Goal: Task Accomplishment & Management: Complete application form

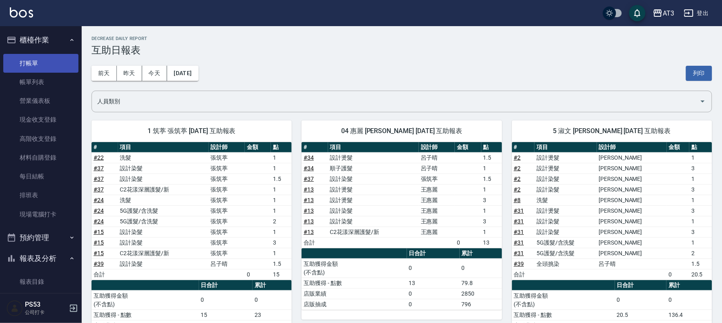
click at [41, 69] on link "打帳單" at bounding box center [40, 63] width 75 height 19
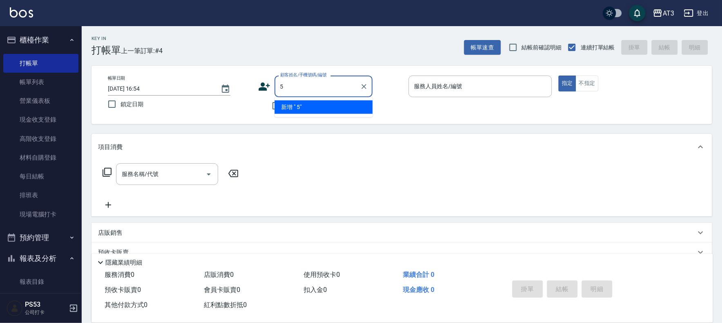
type input "5"
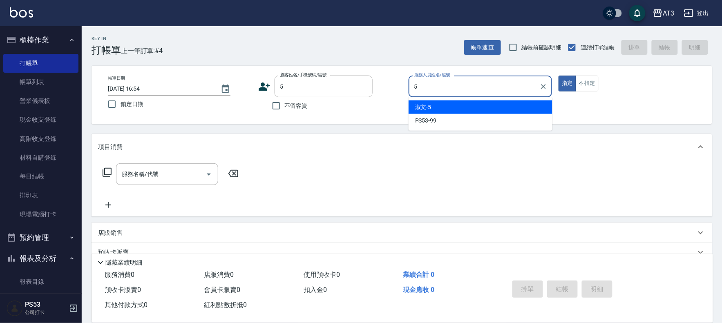
type input "5"
type button "true"
type input "淑文-5"
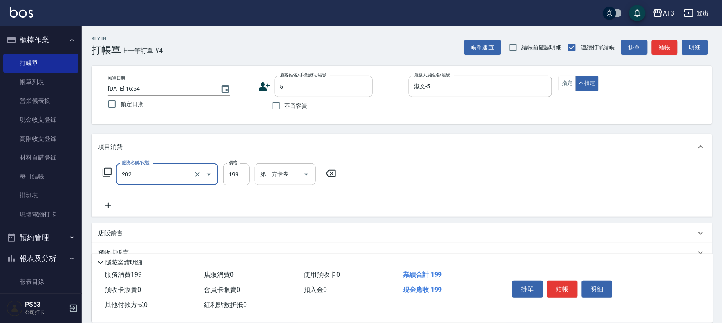
type input "不指定單剪(202)"
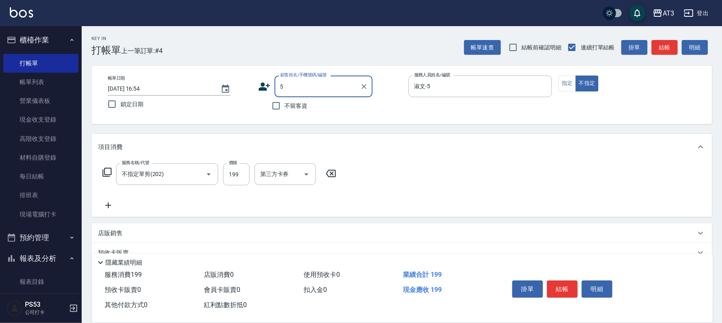
click at [316, 82] on input "5" at bounding box center [317, 86] width 78 height 14
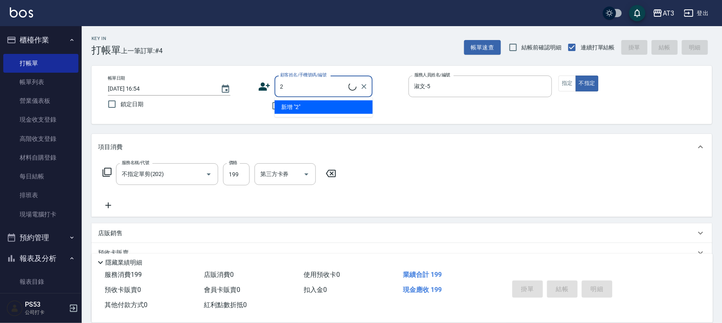
type input "DIO/2/2"
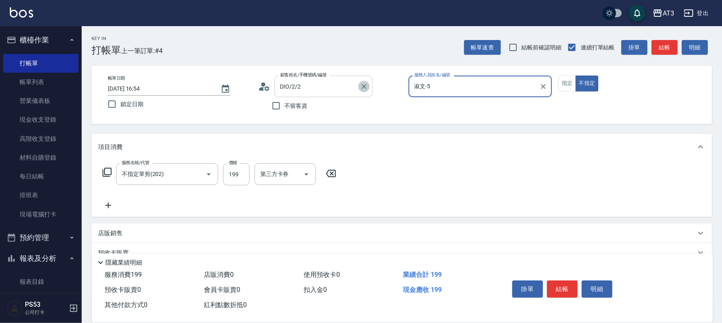
click at [362, 85] on icon "Clear" at bounding box center [363, 86] width 5 height 5
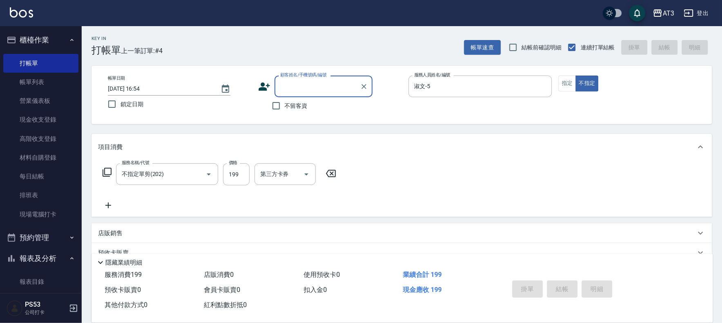
click at [315, 87] on input "顧客姓名/手機號碼/編號" at bounding box center [317, 86] width 78 height 14
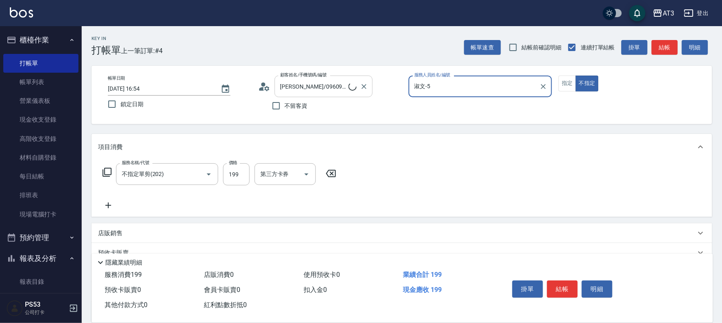
type input "5/0902352118/5"
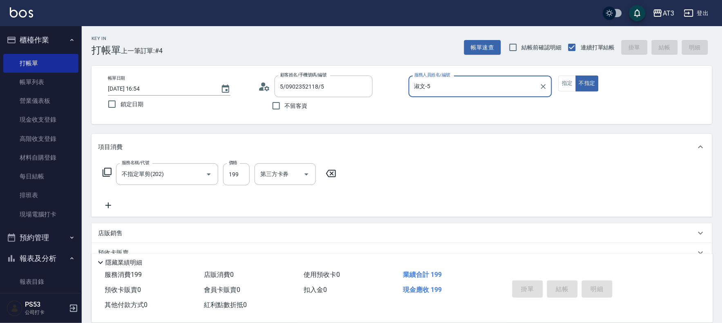
type input "[DATE] 16:55"
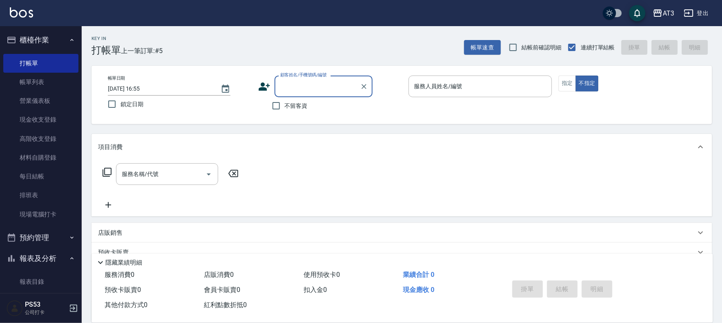
click at [262, 83] on icon at bounding box center [263, 86] width 11 height 8
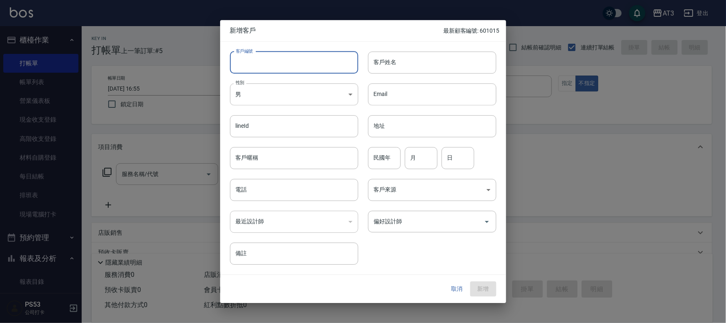
click at [277, 67] on input "客戶編號" at bounding box center [294, 62] width 128 height 22
type input "750415"
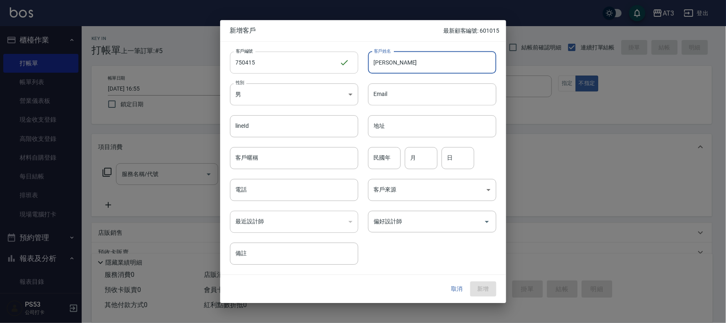
type input "[PERSON_NAME]"
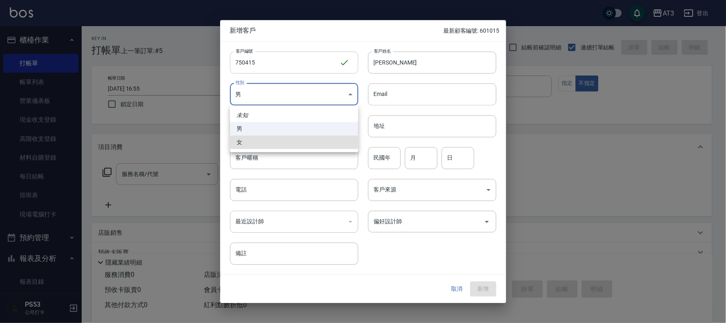
type input "[DEMOGRAPHIC_DATA]"
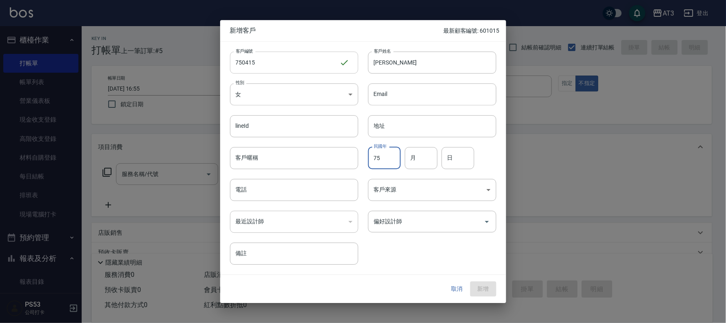
type input "75"
type input "4"
type input "15"
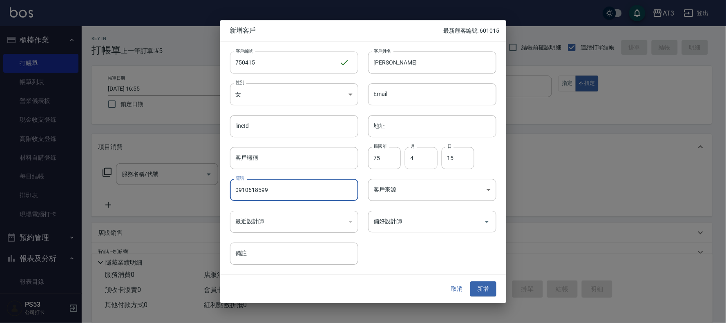
type input "0910618599"
click at [470, 282] on button "新增" at bounding box center [483, 289] width 26 height 15
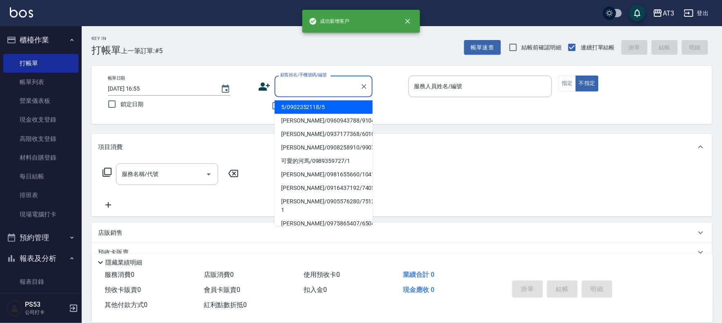
click at [328, 91] on input "顧客姓名/手機號碼/編號" at bounding box center [317, 86] width 78 height 14
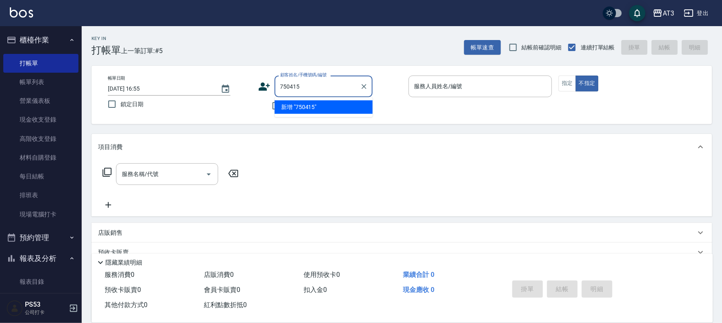
type input "750415"
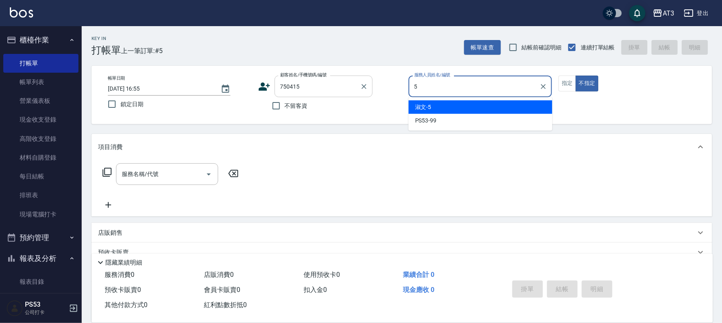
type input "5"
type button "false"
type input "淑文-5"
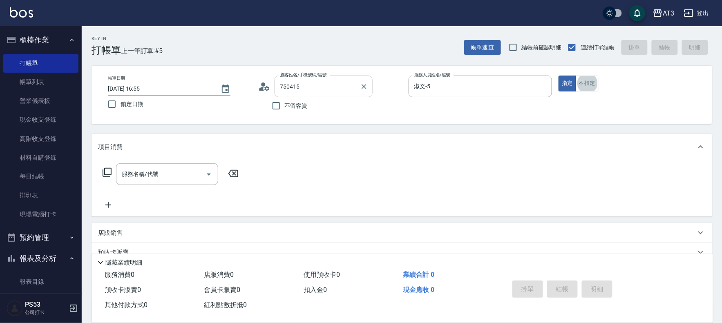
type input "[PERSON_NAME]/0910618599/750415"
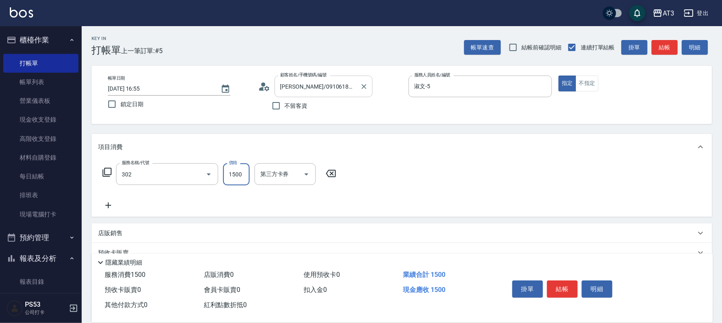
type input "設計燙髮(302)"
type input "1080"
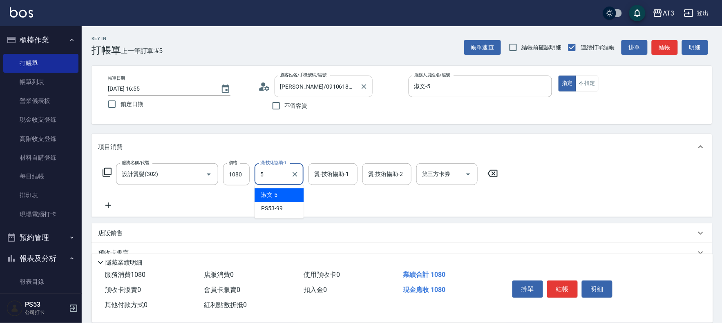
type input "淑文-5"
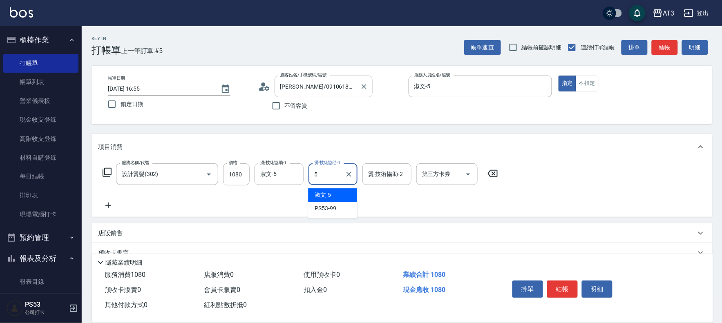
type input "淑文-5"
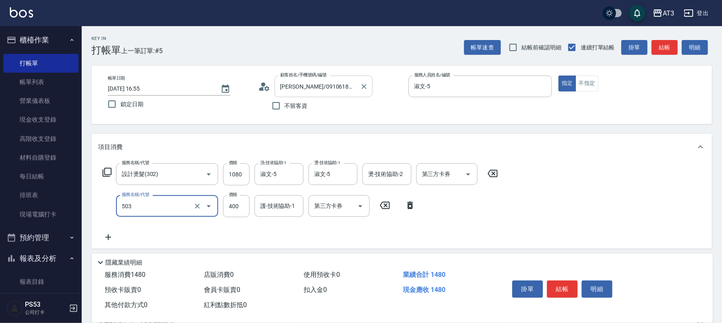
type input "天天護髮(503)"
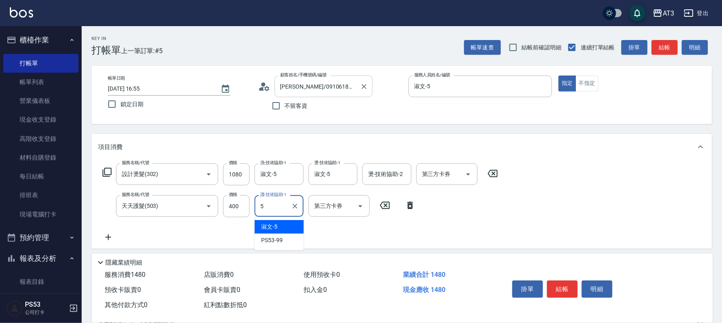
type input "淑文-5"
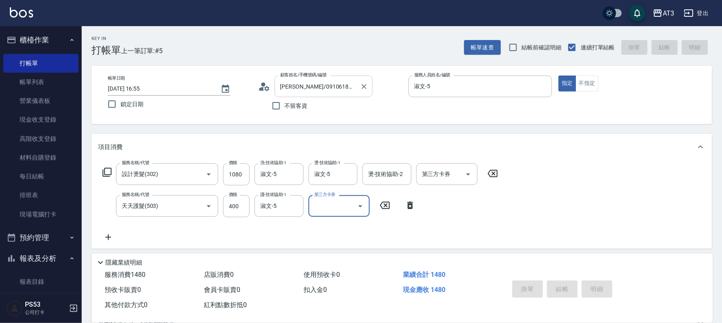
type input "[DATE] 16:56"
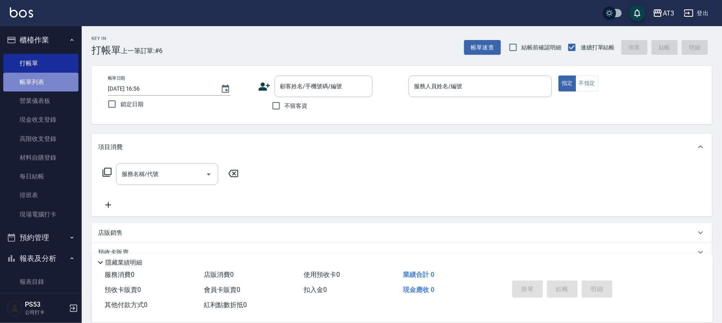
click at [53, 80] on link "帳單列表" at bounding box center [40, 82] width 75 height 19
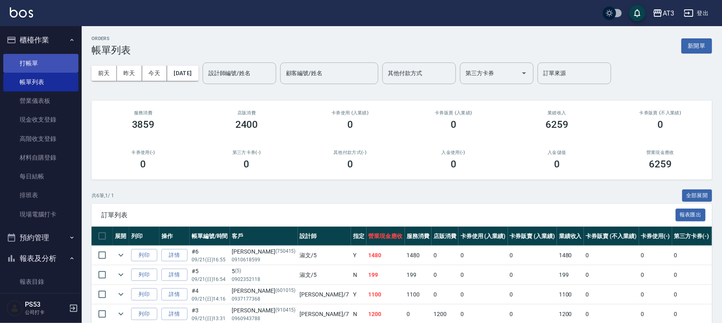
click at [34, 59] on link "打帳單" at bounding box center [40, 63] width 75 height 19
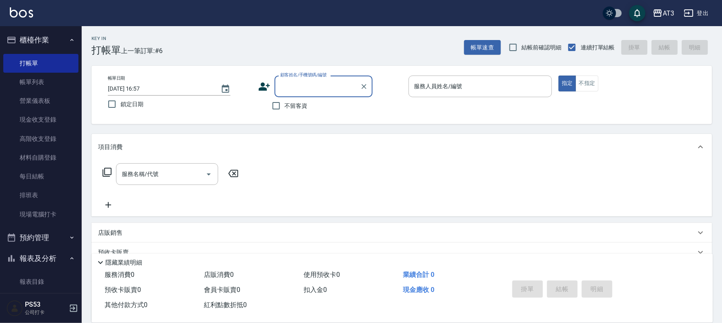
click at [261, 87] on icon at bounding box center [263, 86] width 11 height 8
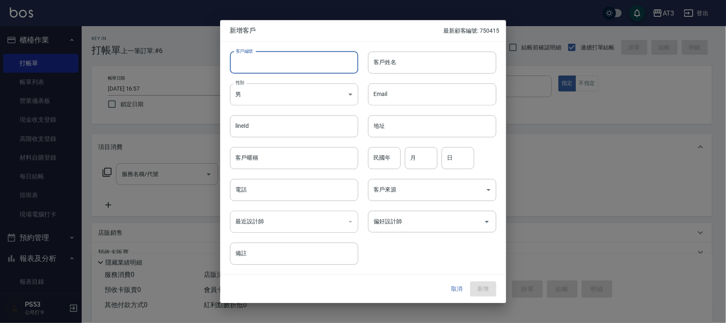
click at [298, 65] on input "客戶編號" at bounding box center [294, 62] width 128 height 22
type input "990924"
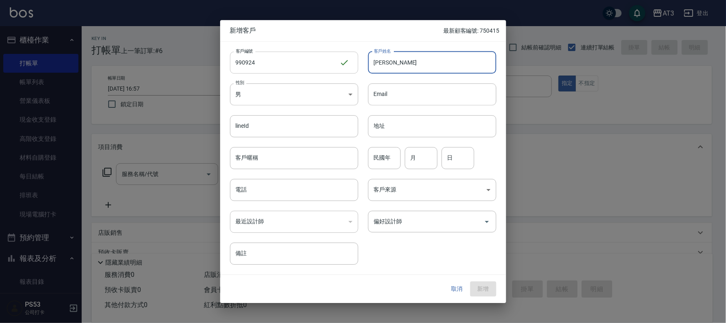
type input "[PERSON_NAME]"
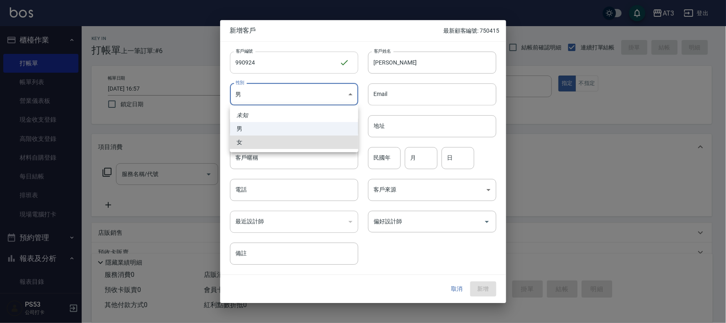
type input "[DEMOGRAPHIC_DATA]"
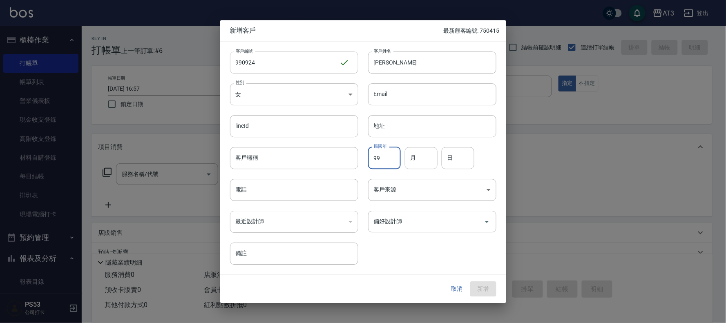
type input "99"
type input "9"
type input "24"
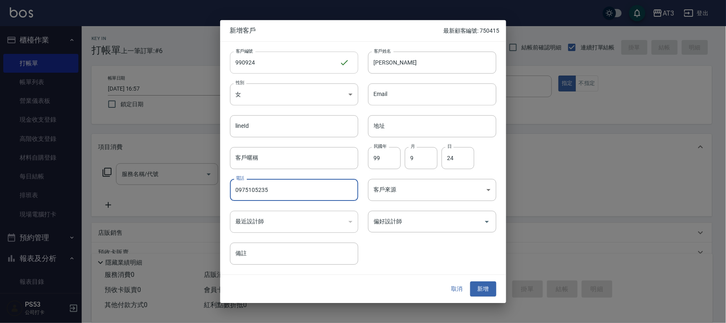
type input "0975105235"
click at [470, 282] on button "新增" at bounding box center [483, 289] width 26 height 15
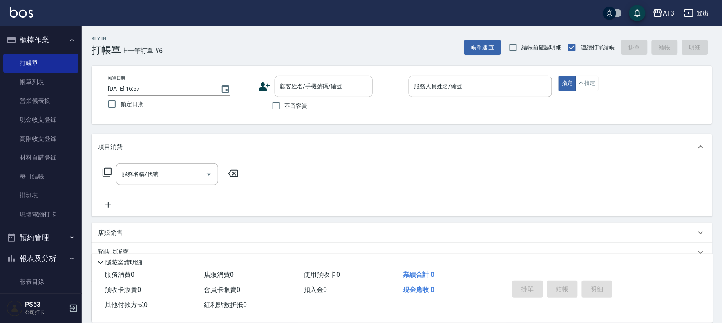
click at [258, 82] on icon at bounding box center [264, 86] width 12 height 12
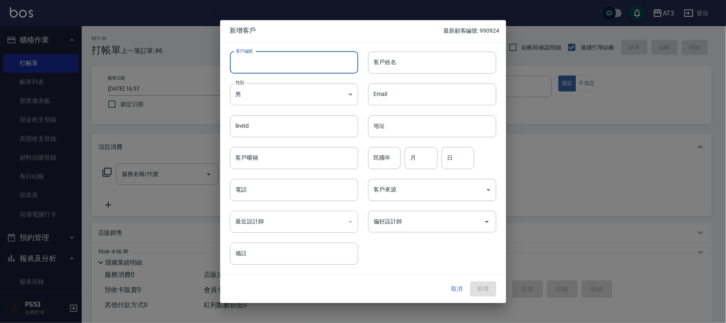
click at [310, 65] on input "客戶編號" at bounding box center [294, 62] width 128 height 22
type input "640108-1"
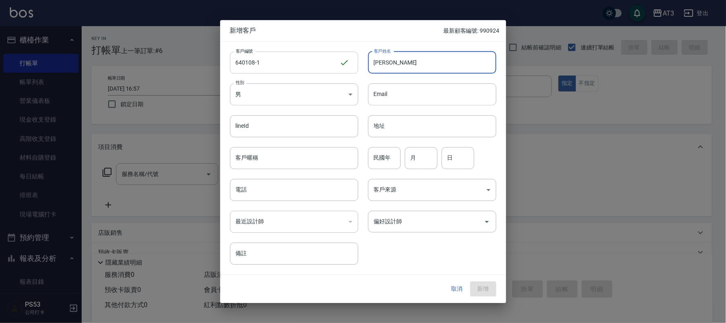
type input "[PERSON_NAME]"
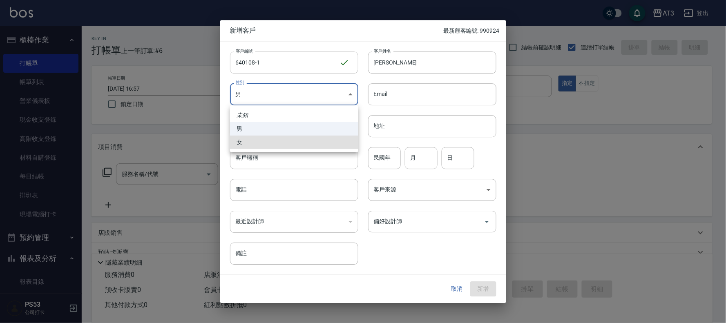
type input "[DEMOGRAPHIC_DATA]"
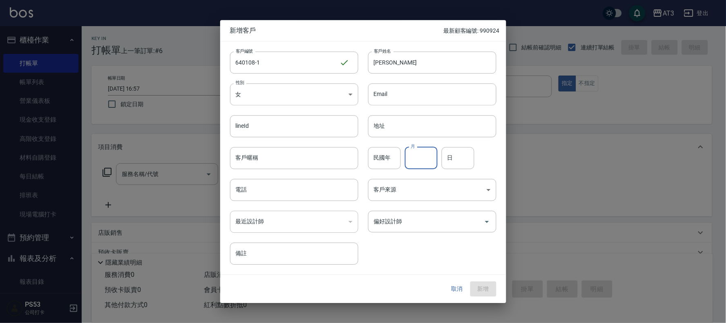
click at [378, 156] on input "民國年" at bounding box center [384, 158] width 33 height 22
type input "64"
click at [416, 162] on input "月" at bounding box center [421, 158] width 33 height 22
type input "1"
type input "8"
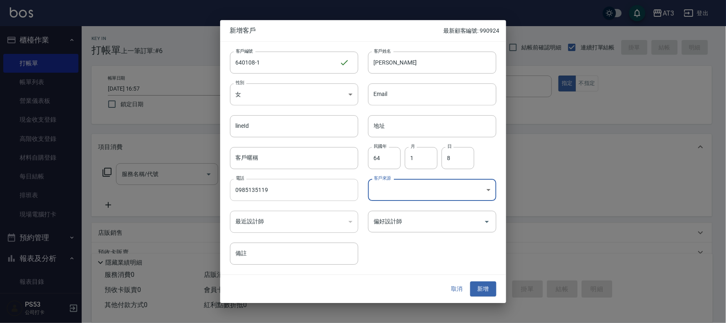
click at [324, 187] on input "0985135119" at bounding box center [294, 190] width 128 height 22
type input "0985135117"
click at [483, 288] on button "新增" at bounding box center [483, 289] width 26 height 15
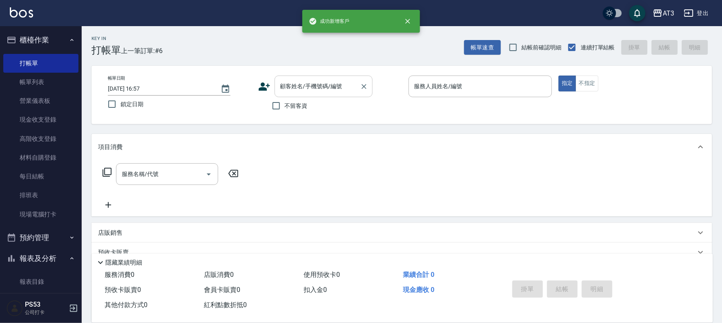
click at [313, 90] on div "顧客姓名/手機號碼/編號 顧客姓名/手機號碼/編號" at bounding box center [323, 87] width 98 height 22
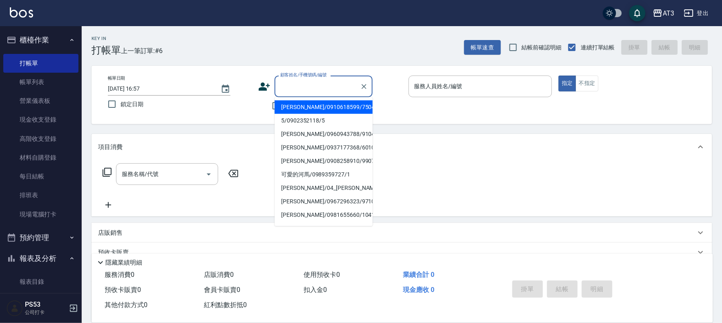
click at [262, 87] on icon at bounding box center [263, 86] width 11 height 8
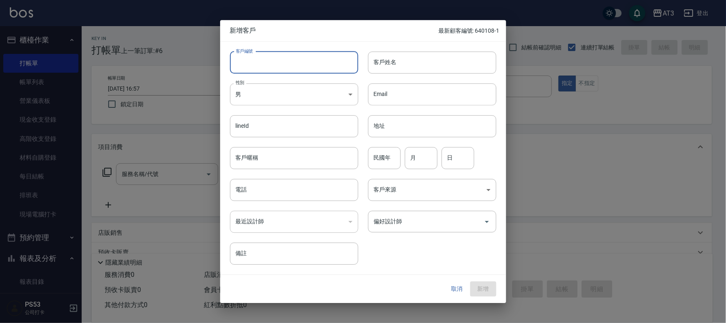
click at [293, 70] on input "客戶編號" at bounding box center [294, 62] width 128 height 22
type input "621213"
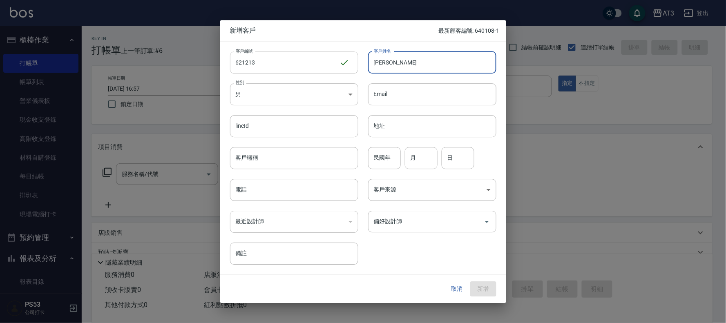
type input "[PERSON_NAME]"
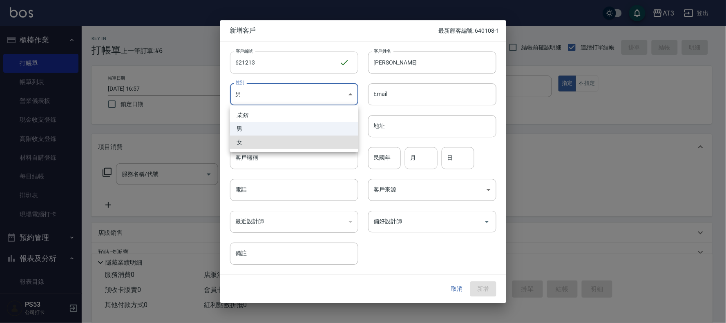
type input "[DEMOGRAPHIC_DATA]"
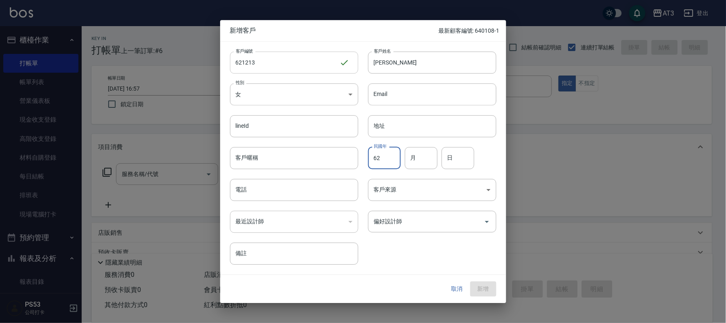
type input "62"
type input "12"
type input "13"
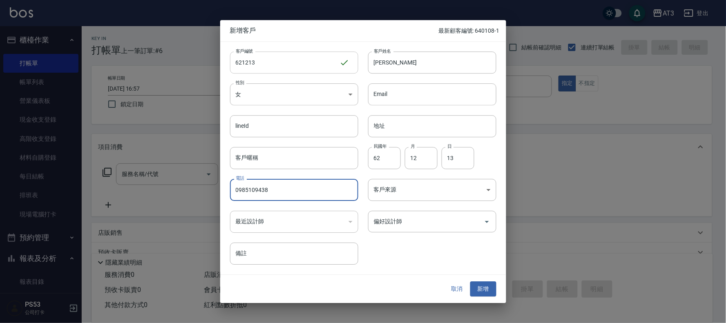
type input "0985109438"
click at [470, 282] on button "新增" at bounding box center [483, 289] width 26 height 15
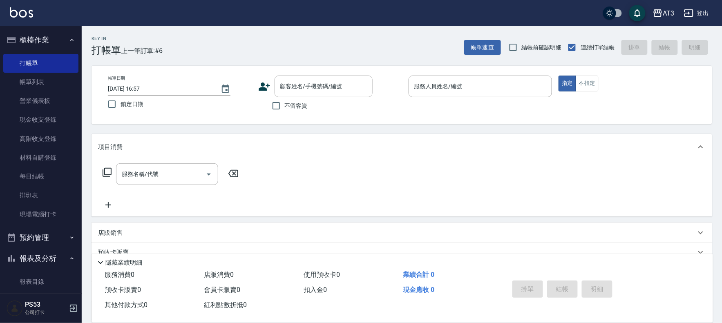
click at [262, 89] on icon at bounding box center [263, 86] width 11 height 8
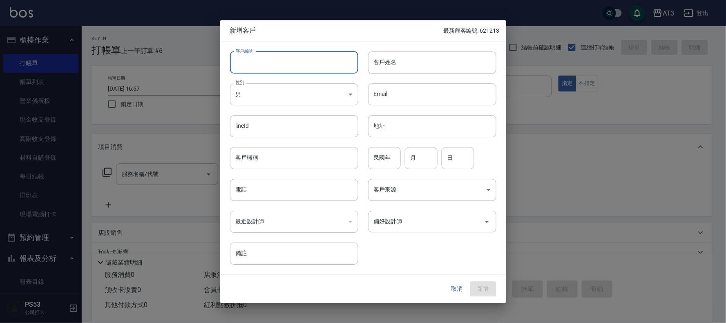
click at [278, 70] on input "客戶編號" at bounding box center [294, 62] width 128 height 22
type input "660501"
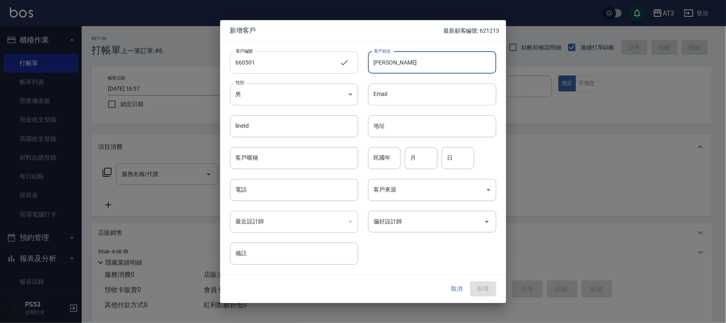
type input "[PERSON_NAME]"
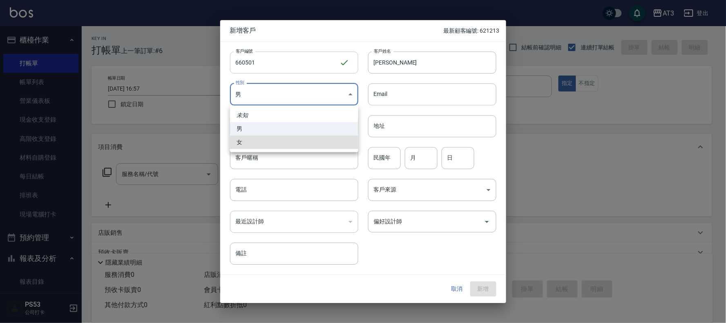
type input "[DEMOGRAPHIC_DATA]"
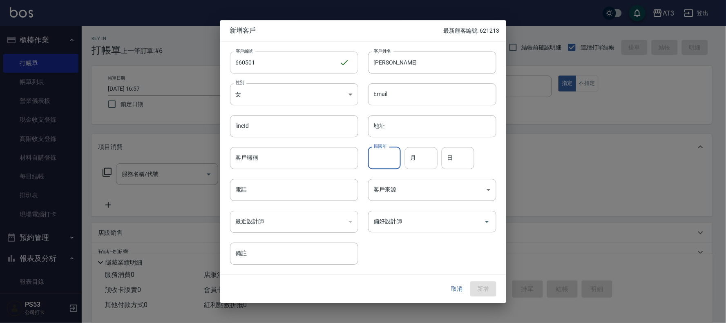
type input "5"
type input "66"
type input "5"
type input "1"
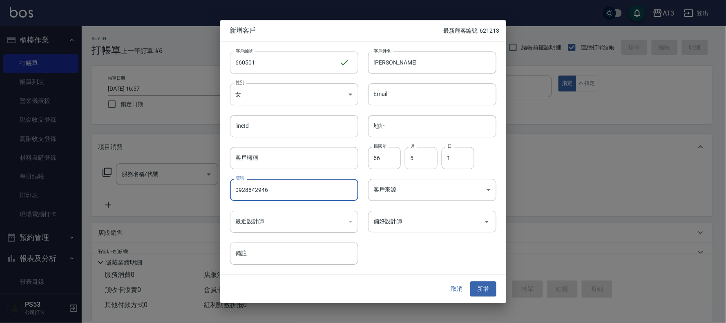
type input "0928842946"
click at [470, 282] on button "新增" at bounding box center [483, 289] width 26 height 15
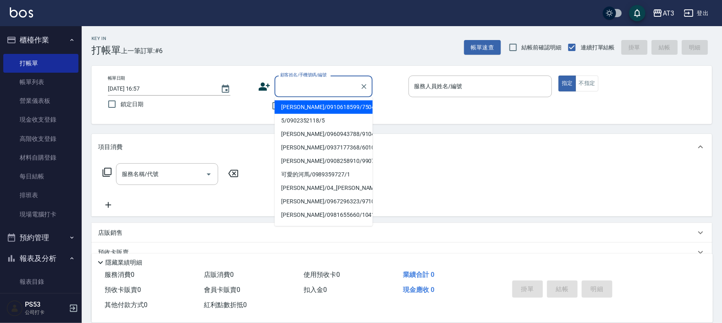
click at [297, 93] on input "顧客姓名/手機號碼/編號" at bounding box center [317, 86] width 78 height 14
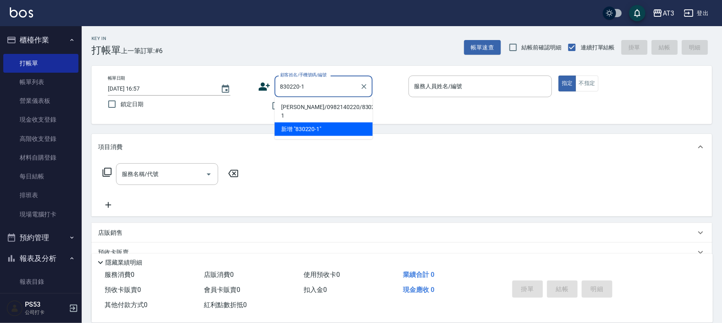
type input "[PERSON_NAME]/0982140220/830220-1"
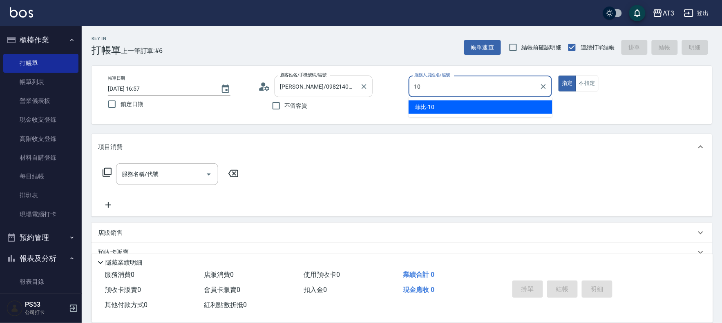
type input "菲比-10"
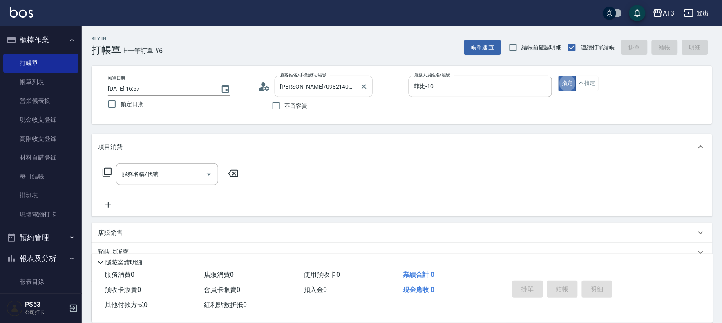
type button "true"
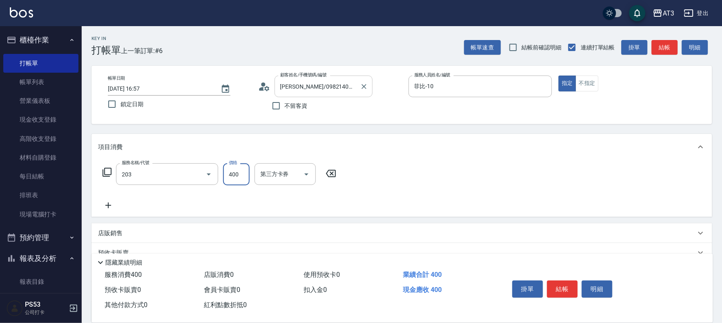
type input "指定單剪(203)"
type input "250"
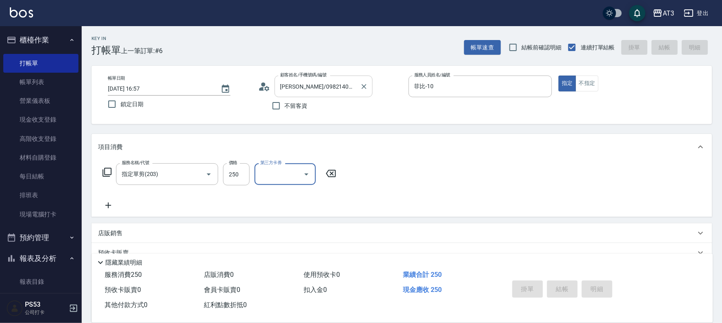
type input "[DATE] 17:01"
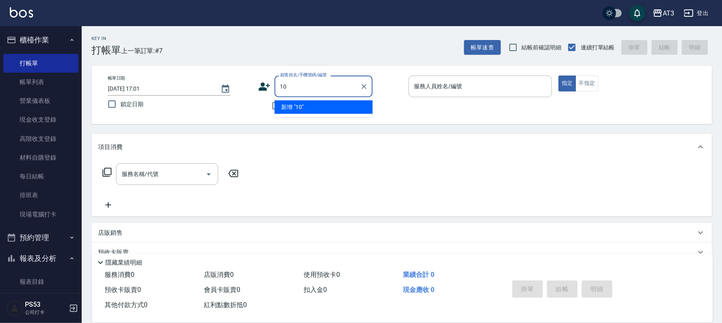
type input "10"
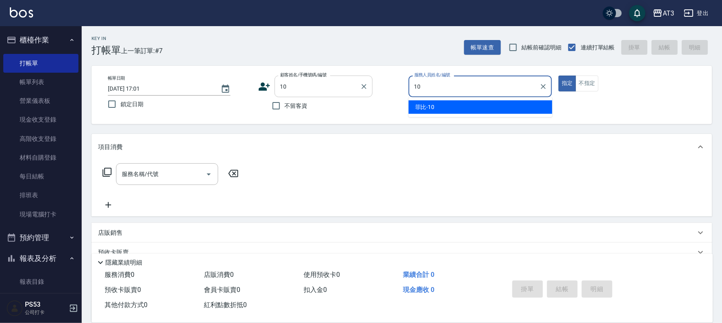
type input "菲比-10"
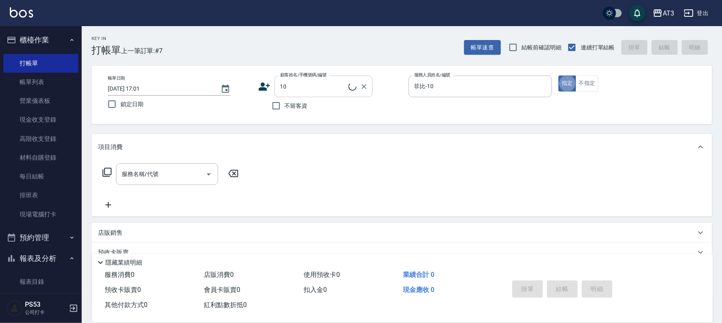
type input "10/10_/10"
click at [585, 85] on button "不指定" at bounding box center [586, 84] width 23 height 16
click at [126, 174] on div "服務名稱/代號 服務名稱/代號" at bounding box center [167, 174] width 102 height 22
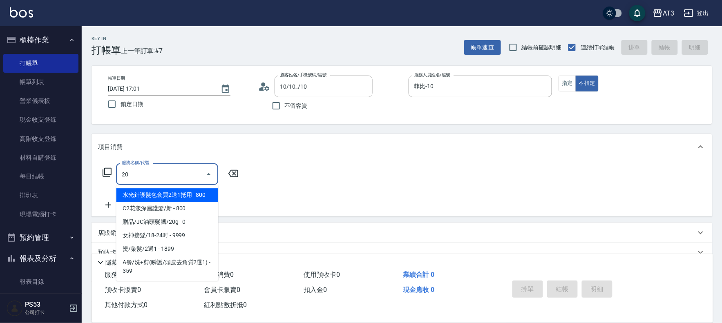
type input "203"
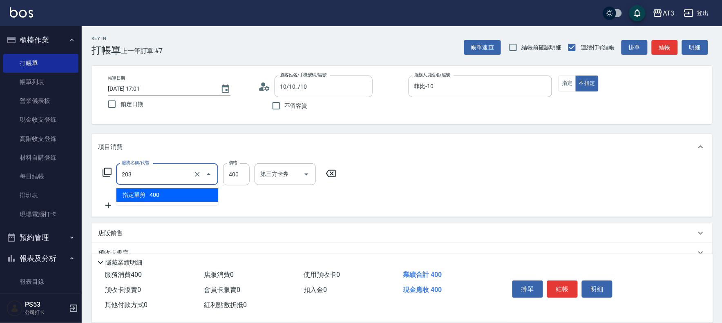
click at [126, 174] on input "203" at bounding box center [156, 174] width 72 height 14
click at [143, 174] on input "203" at bounding box center [156, 174] width 72 height 14
type input "不指定單剪(202)"
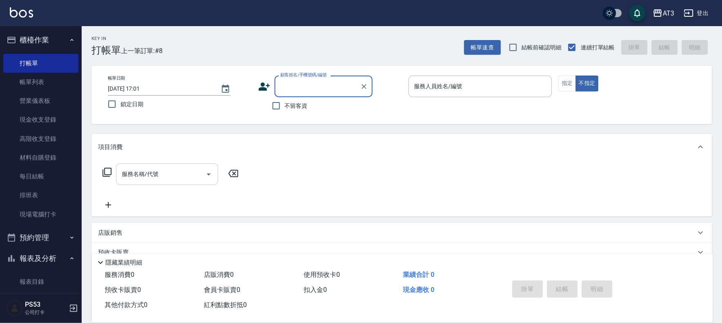
type input "3"
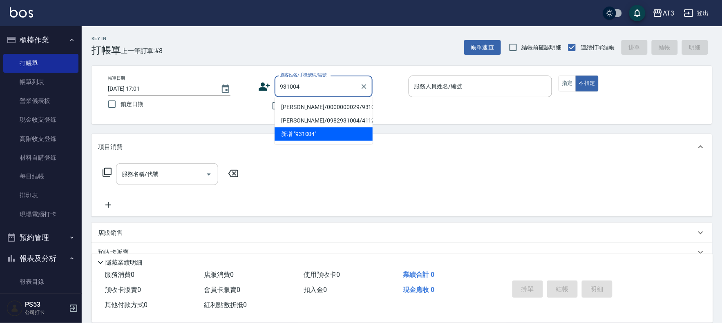
type input "[PERSON_NAME]/0000000029/931004"
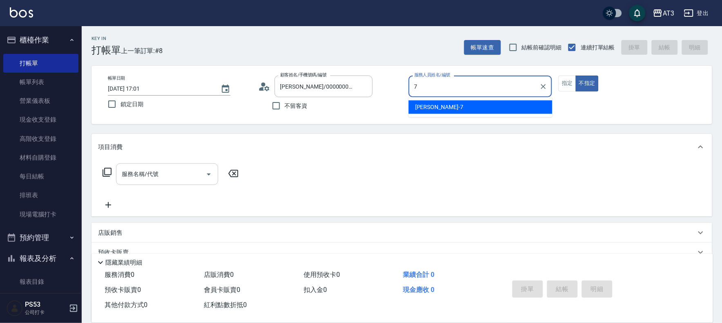
type input "子晴-7"
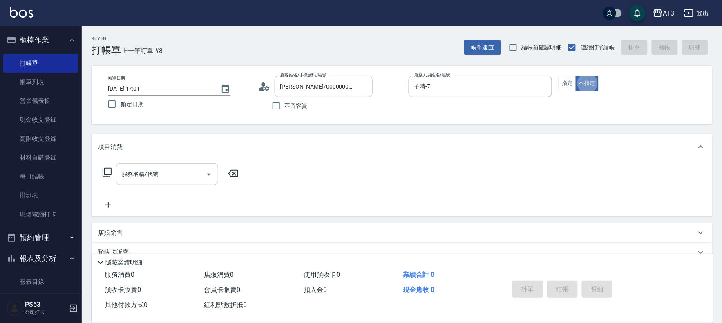
type button "false"
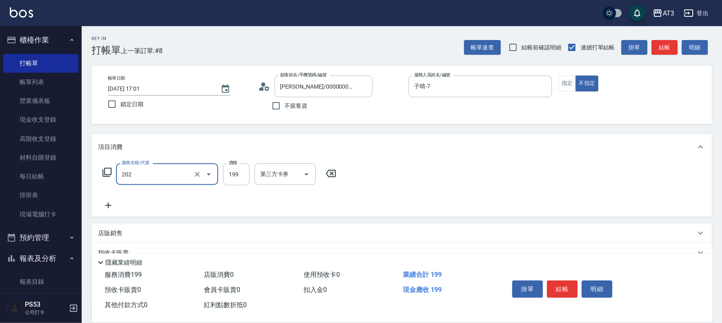
type input "不指定單剪(202)"
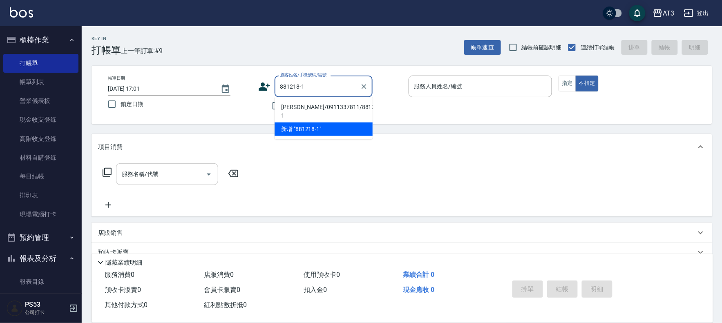
type input "[PERSON_NAME]/0911337811/881218-1"
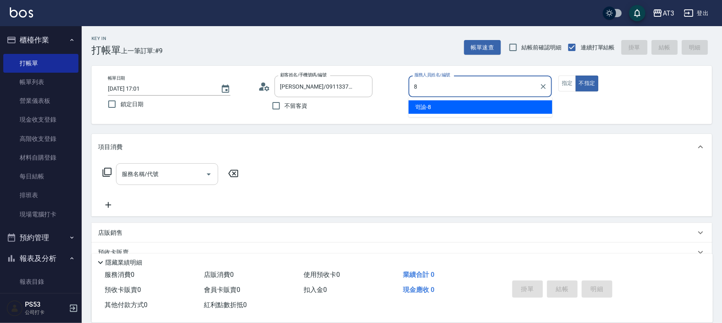
type input "岢諭-8"
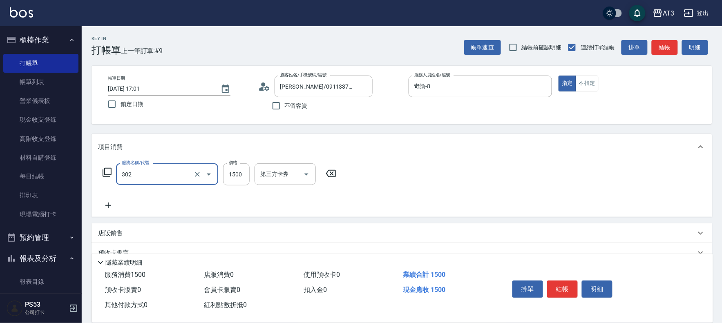
type input "設計燙髮(302)"
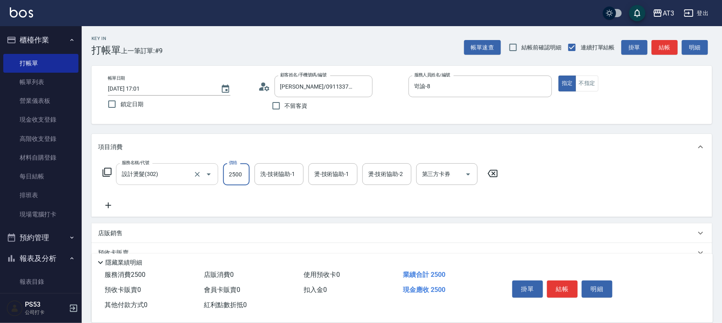
type input "2500"
type input "[PERSON_NAME]-21"
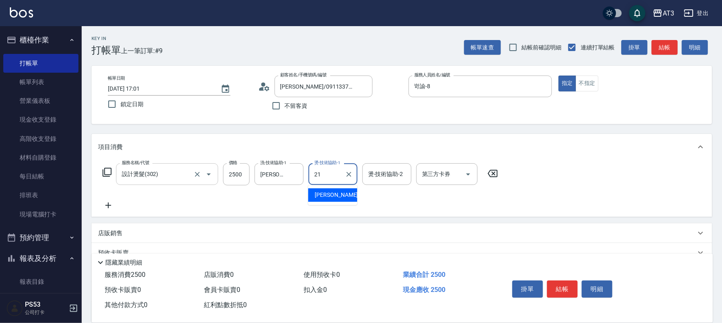
type input "[PERSON_NAME]-21"
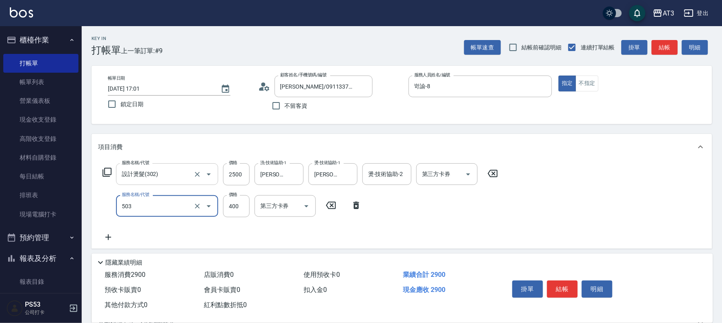
type input "天天護髮(503)"
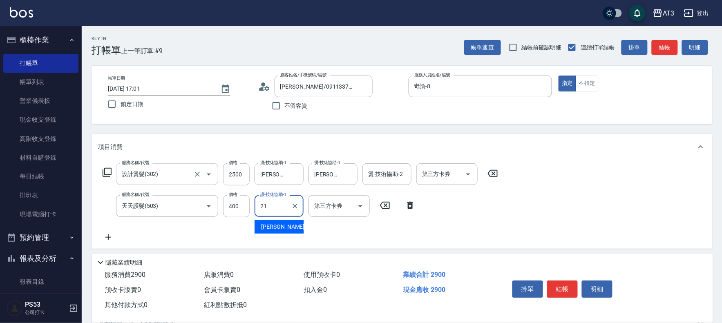
type input "[PERSON_NAME]-21"
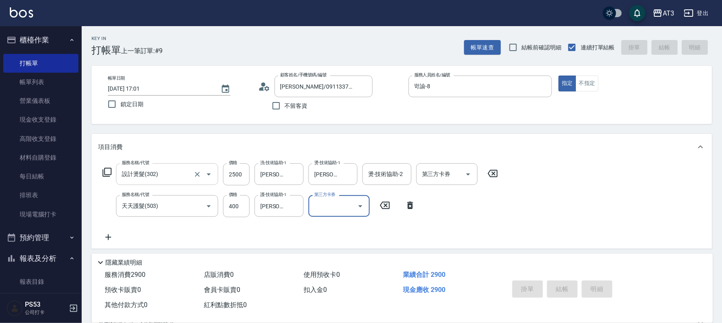
type input "[DATE] 17:02"
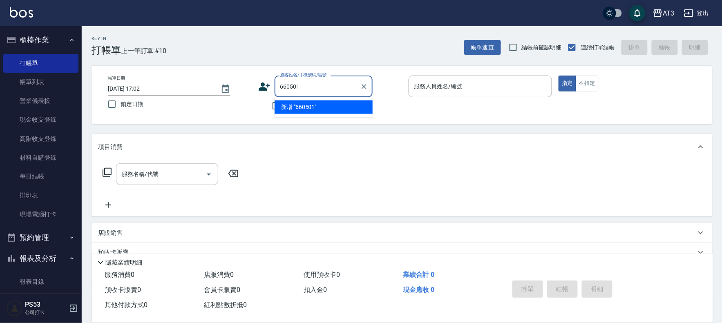
type input "[PERSON_NAME]/0928842946/660501"
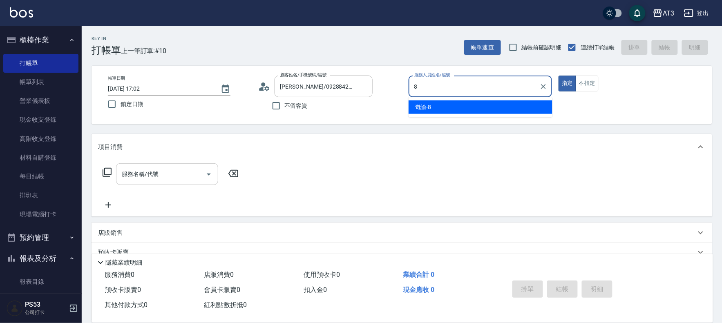
type input "岢諭-8"
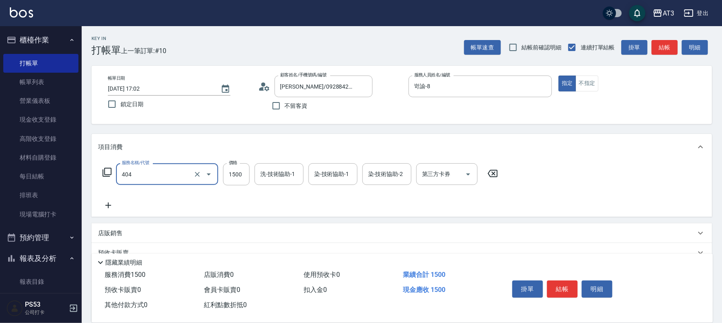
type input "設計染髮(404)"
type input "2499"
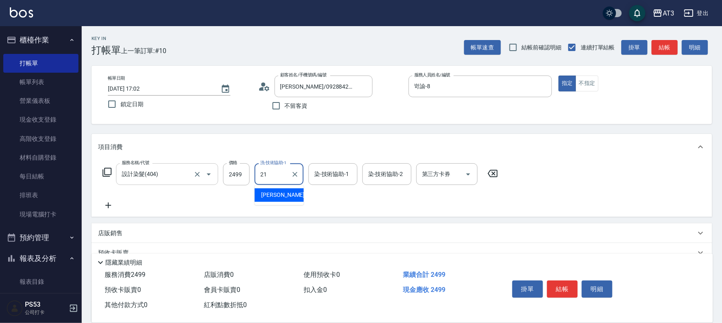
type input "[PERSON_NAME]-21"
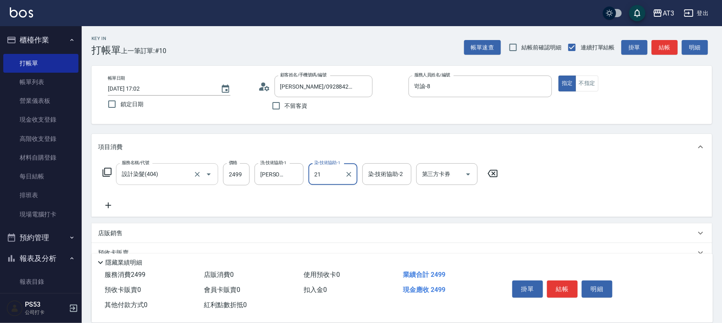
type input "[PERSON_NAME]-21"
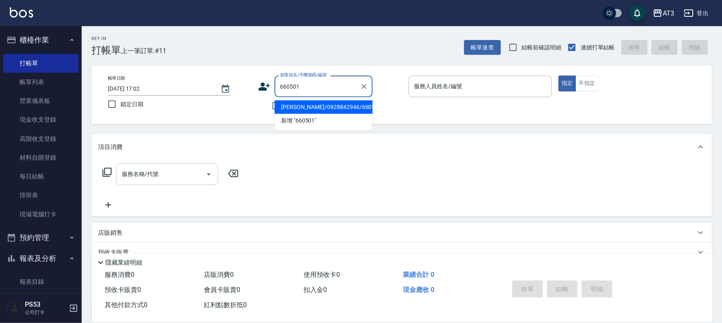
type input "[PERSON_NAME]/0928842946/660501"
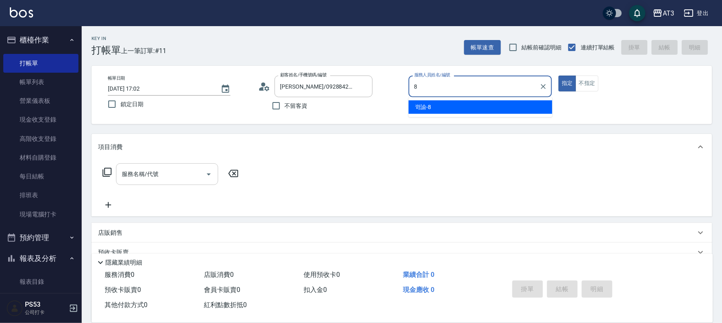
type input "岢諭-8"
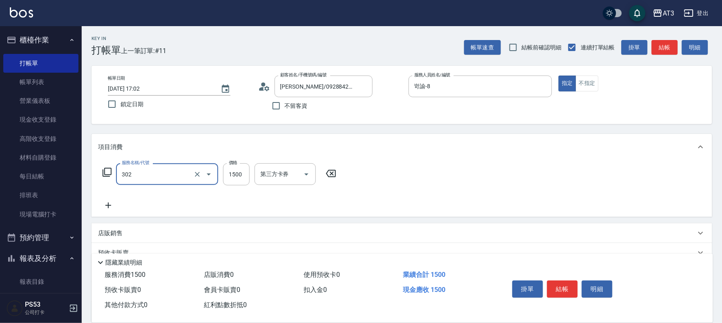
type input "設計燙髮(302)"
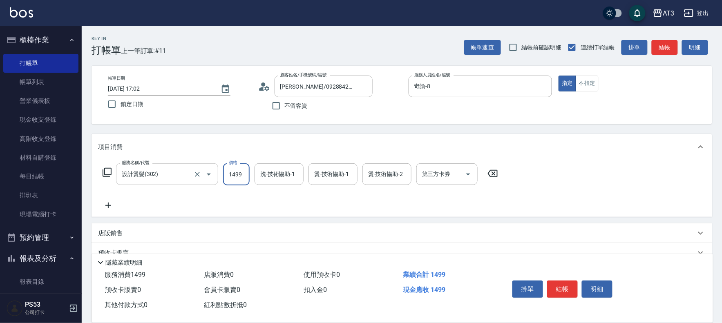
type input "1499"
type input "[PERSON_NAME]-21"
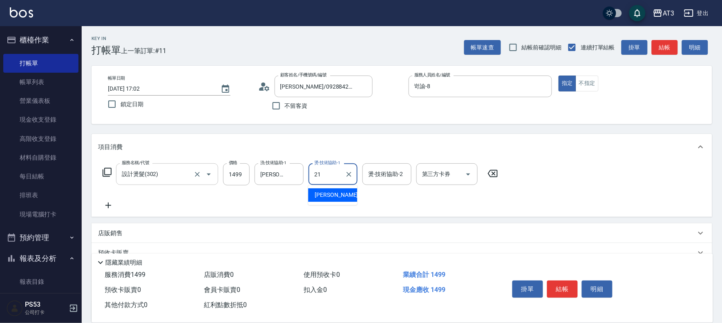
type input "[PERSON_NAME]-21"
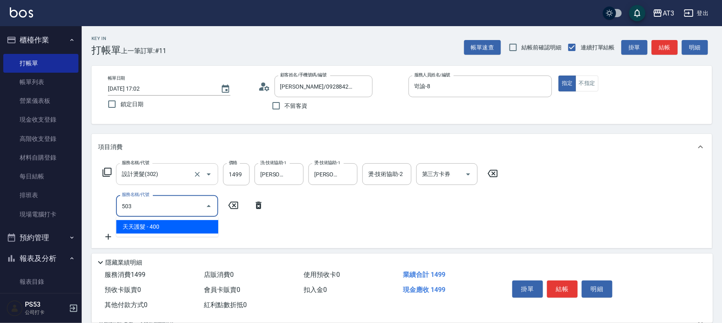
type input "天天護髮(503)"
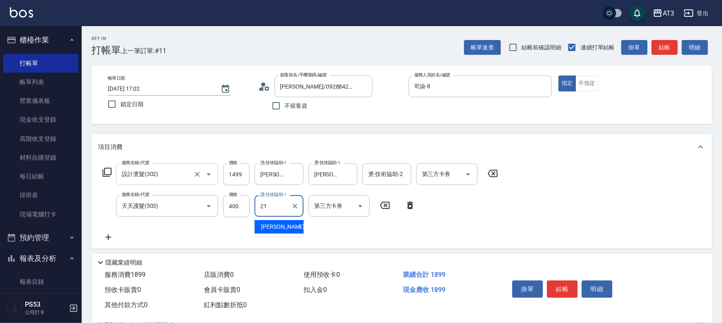
type input "[PERSON_NAME]-21"
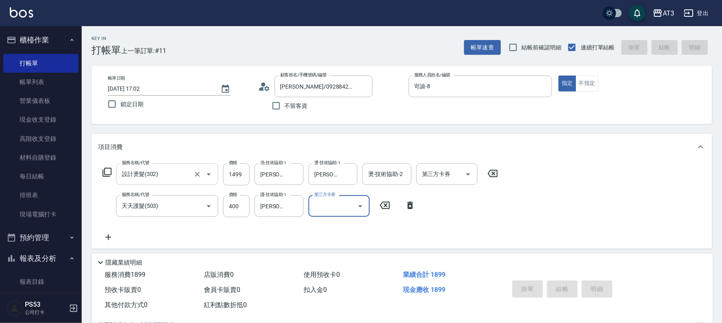
type input "[DATE] 17:03"
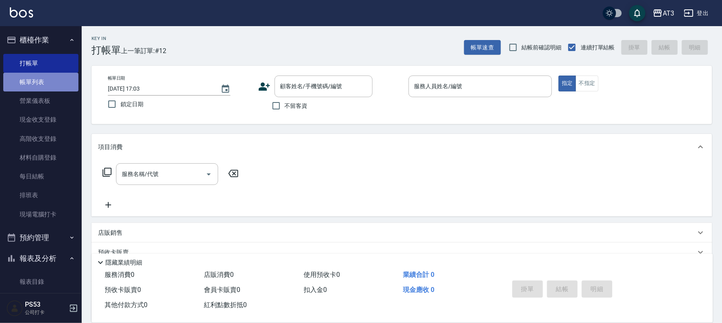
click at [57, 82] on link "帳單列表" at bounding box center [40, 82] width 75 height 19
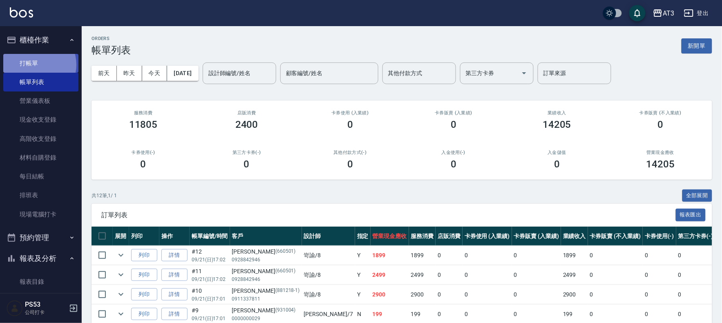
click at [34, 65] on link "打帳單" at bounding box center [40, 63] width 75 height 19
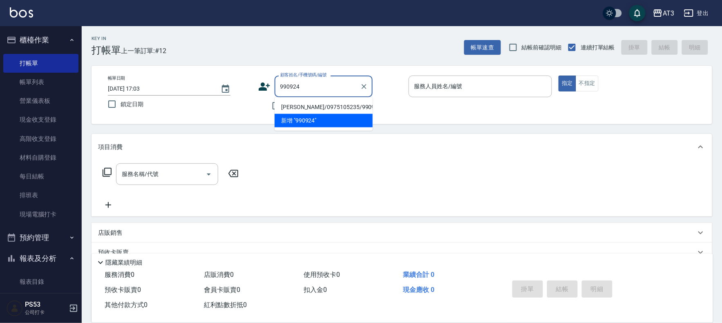
type input "[PERSON_NAME]/0975105235/990924"
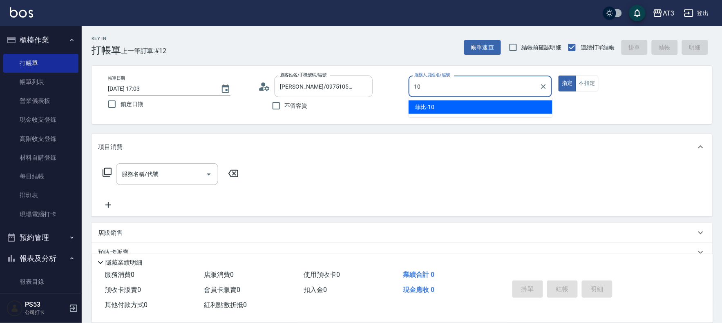
type input "菲比-10"
type button "true"
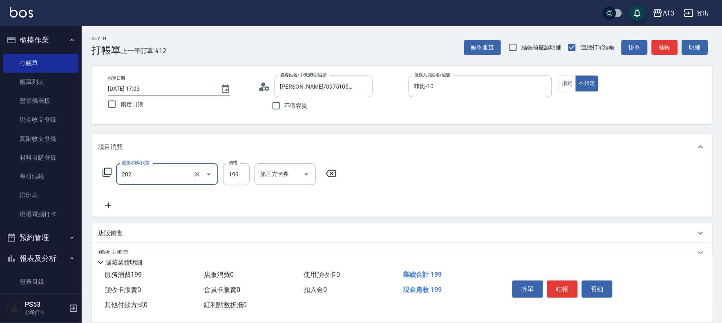
type input "不指定單剪(202)"
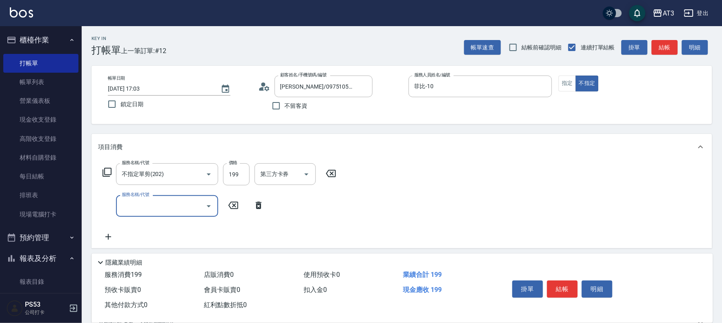
type input "1"
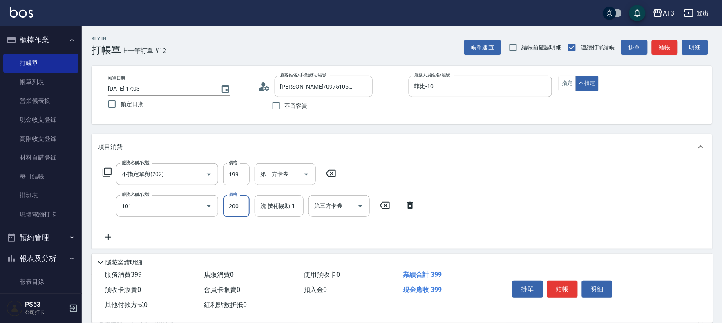
type input "洗髮(101)"
type input "[PERSON_NAME]-21"
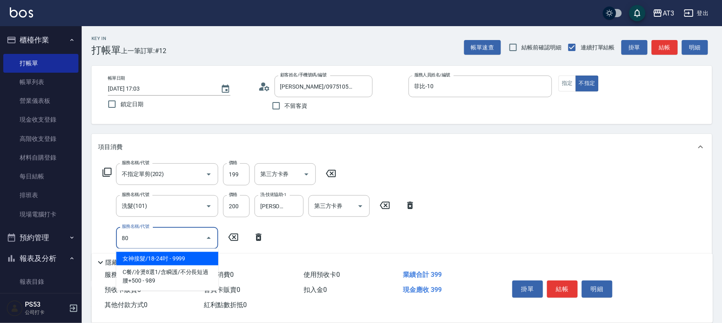
type input "802"
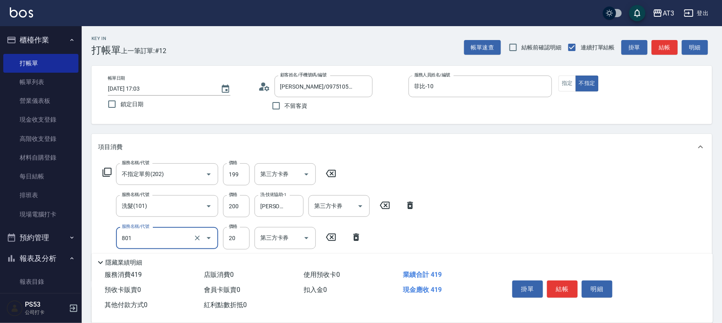
type input "潤絲(801)"
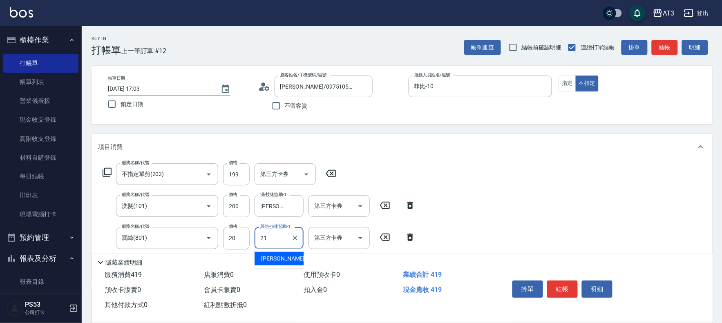
type input "[PERSON_NAME]-21"
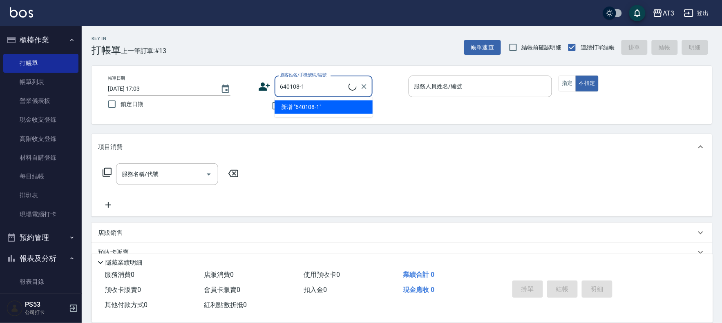
type input "[PERSON_NAME]/0985135117/640108-1"
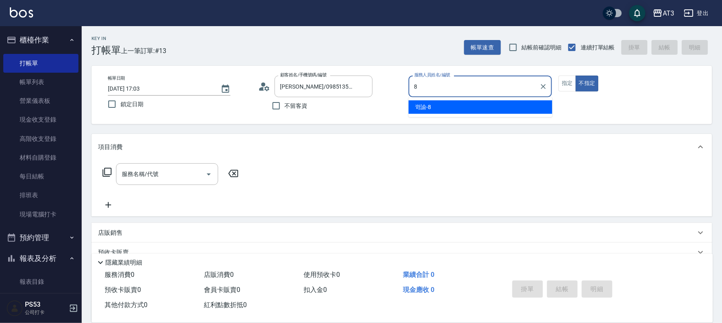
type input "岢諭-8"
type button "false"
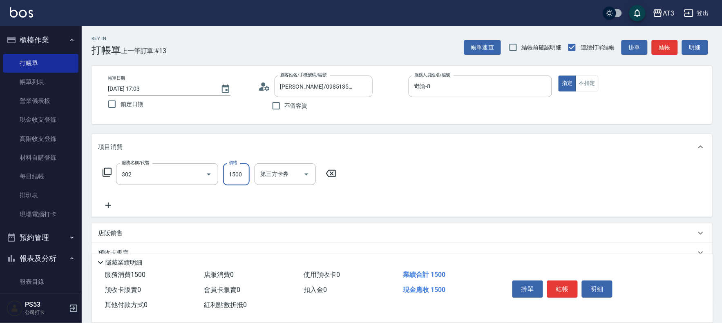
type input "設計燙髮(302)"
type input "1499"
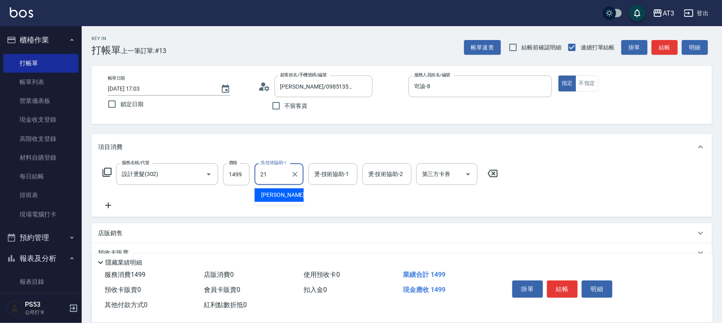
type input "[PERSON_NAME]-21"
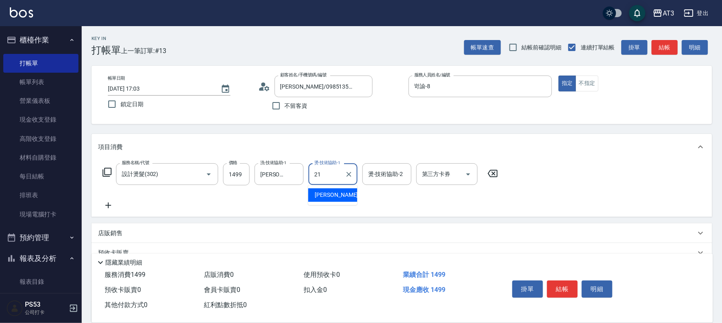
type input "[PERSON_NAME]-21"
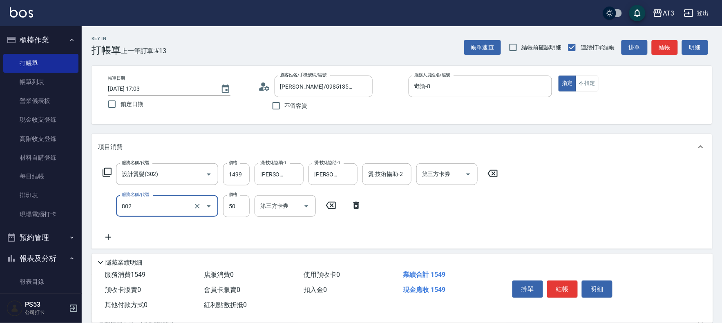
type input "潤絲/加精油(802)"
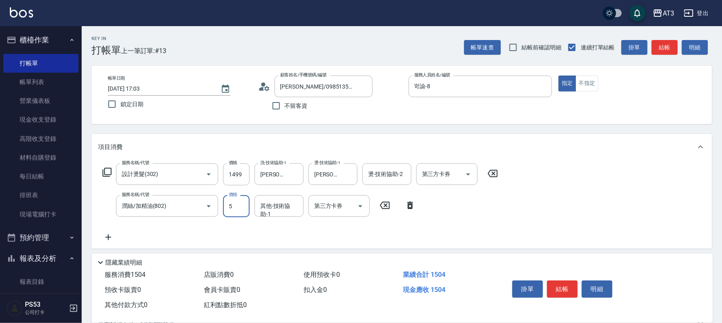
type input "50"
type input "[PERSON_NAME]-21"
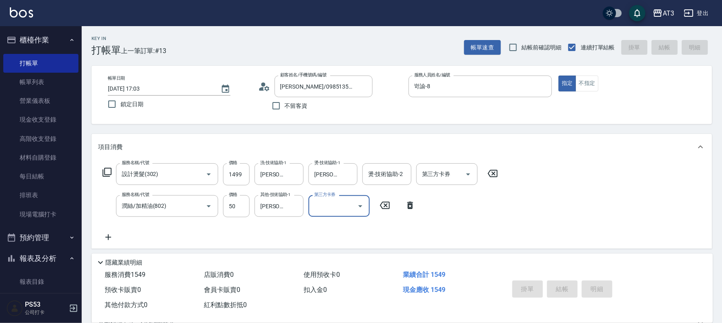
type input "[DATE] 17:04"
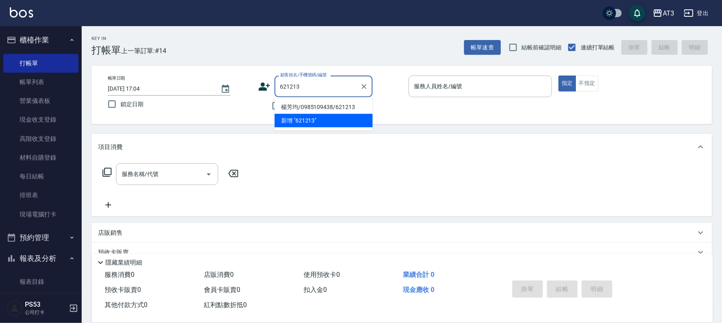
type input "楊芳均/0985109438/621213"
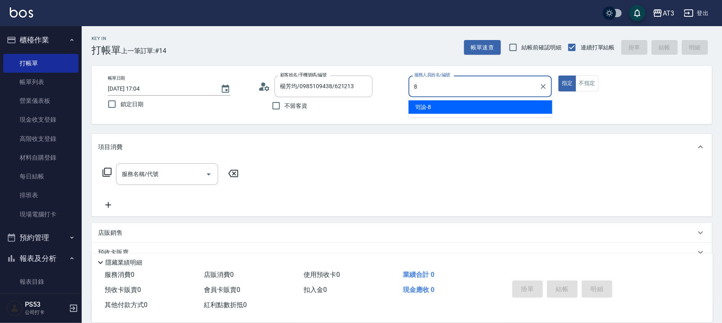
type input "岢諭-8"
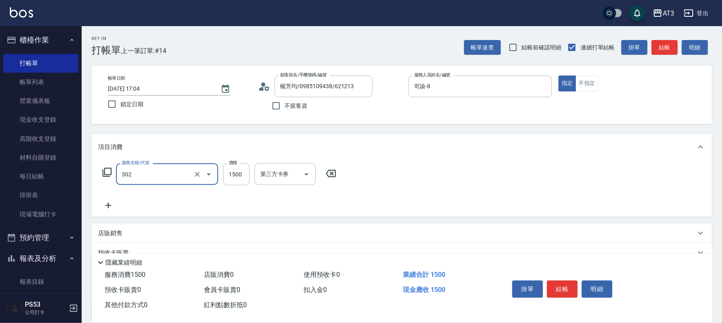
type input "設計燙髮(302)"
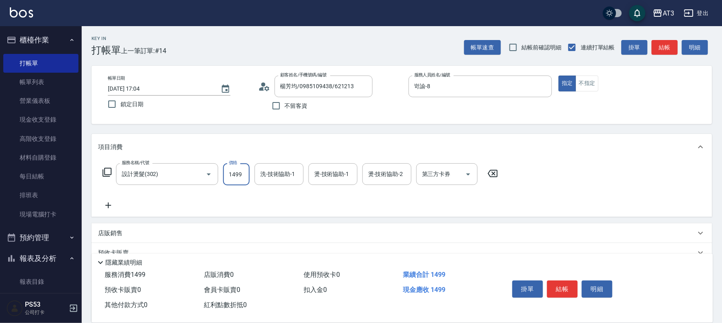
type input "1499"
type input "[PERSON_NAME]-21"
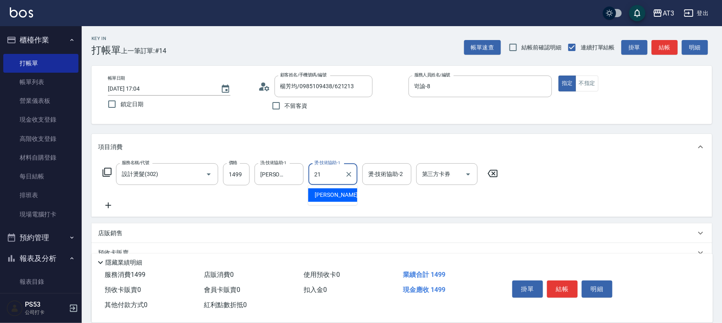
type input "[PERSON_NAME]-21"
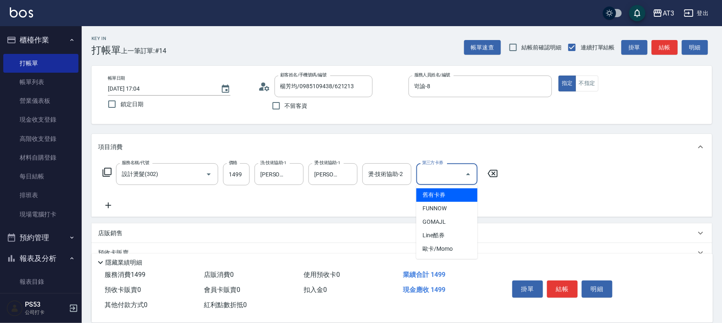
type input "舊有卡券"
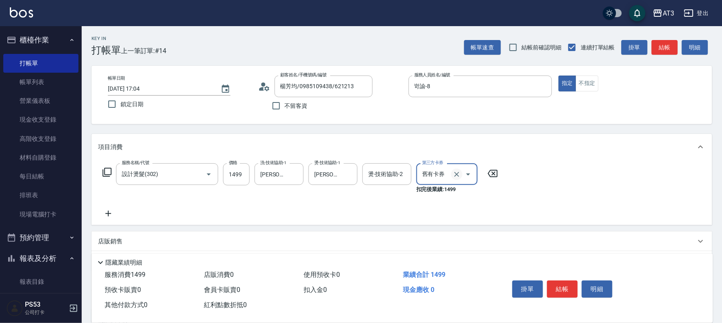
click at [457, 175] on icon "Clear" at bounding box center [456, 174] width 8 height 8
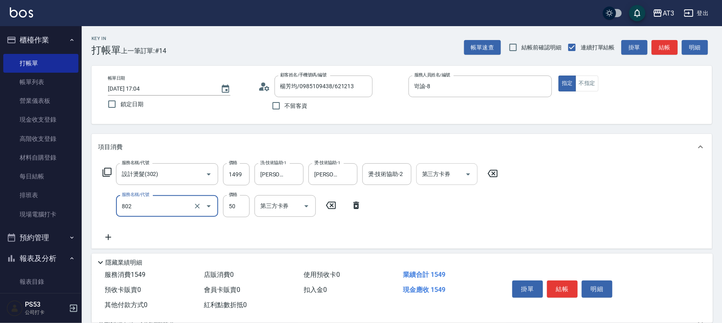
type input "潤絲/加精油(802)"
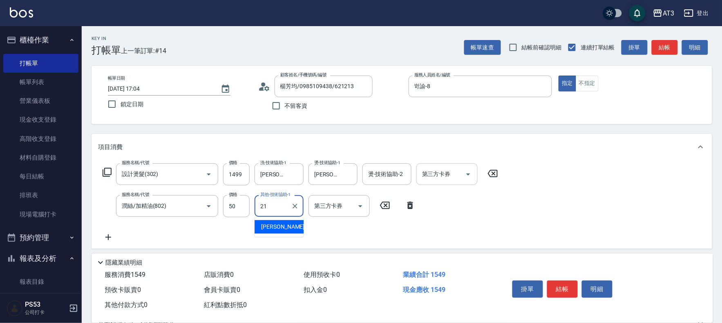
type input "[PERSON_NAME]-21"
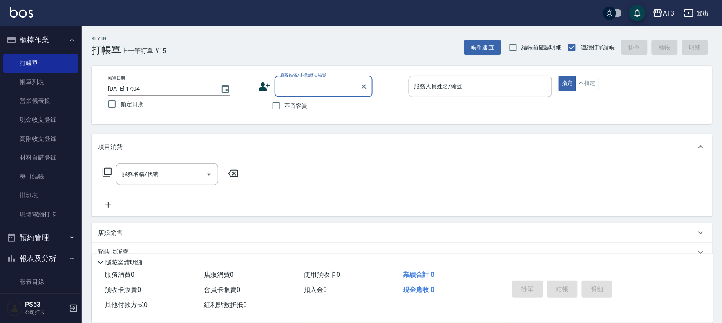
drag, startPoint x: 696, startPoint y: 272, endPoint x: 701, endPoint y: 286, distance: 14.7
click at [701, 286] on div "掛單 結帳 明細" at bounding box center [601, 289] width 204 height 45
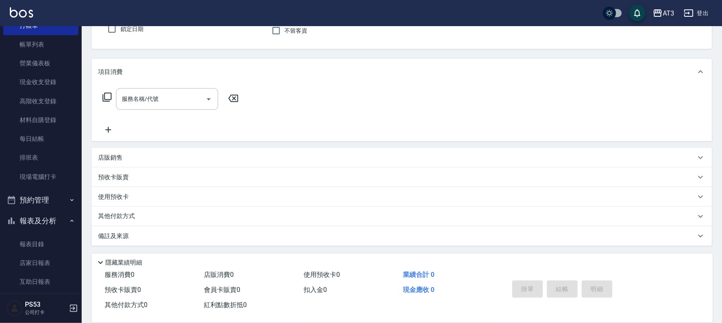
scroll to position [45, 0]
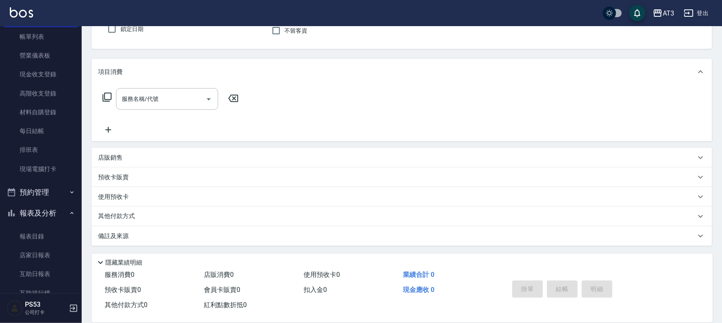
click at [122, 316] on div "服務消費 0 店販消費 0 使用預收卡 0 業績合計 0 預收卡販賣 0 會員卡販賣 0 扣入金 0 現金應收 0 其他付款方式 0 紅利點數折抵 0 掛單 …" at bounding box center [401, 294] width 621 height 55
click at [0, 230] on nav "櫃檯作業 打帳單 帳單列表 營業儀表板 現金收支登錄 高階收支登錄 材料自購登錄 每日結帳 排班表 現場電腦打卡 預約管理 預約管理 單日預約紀錄 單週預約紀…" at bounding box center [41, 159] width 82 height 267
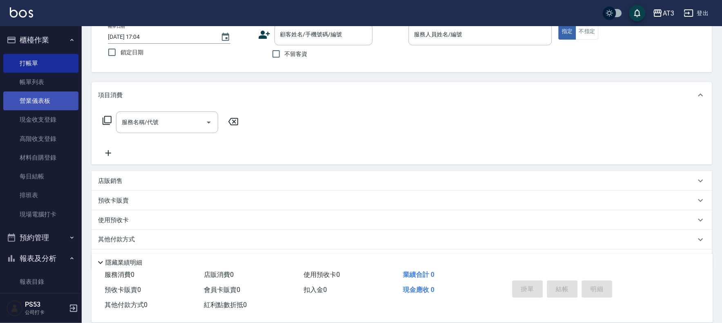
scroll to position [0, 0]
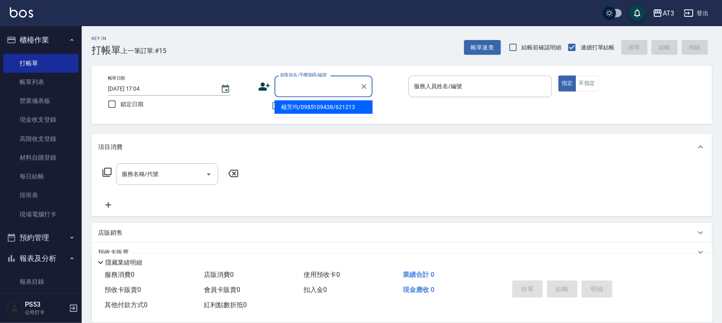
click at [310, 87] on input "顧客姓名/手機號碼/編號" at bounding box center [317, 86] width 78 height 14
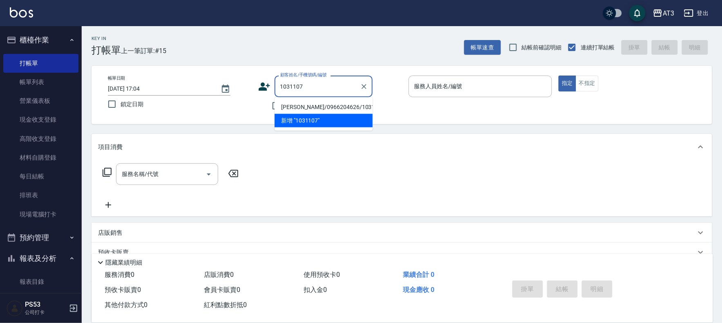
type input "[PERSON_NAME]/0966204626/1031107"
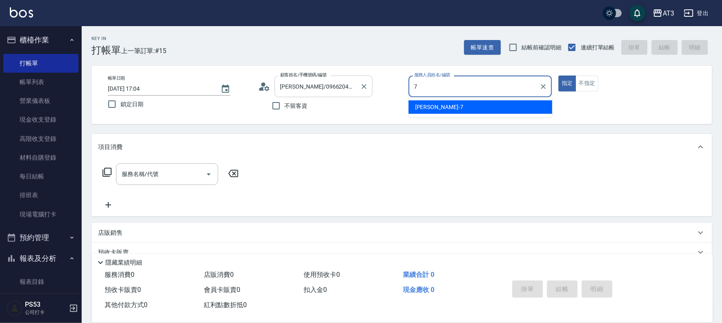
type input "子晴-7"
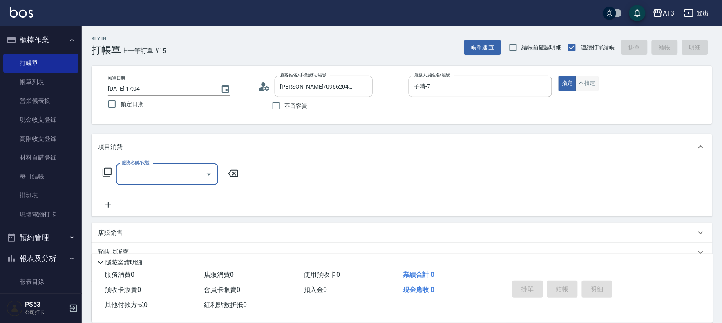
click at [580, 84] on button "不指定" at bounding box center [586, 84] width 23 height 16
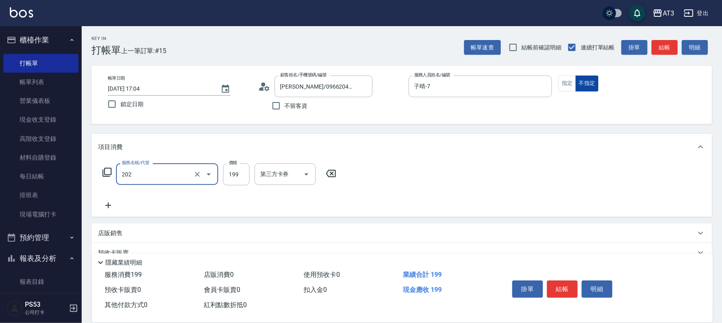
type input "不指定單剪(202)"
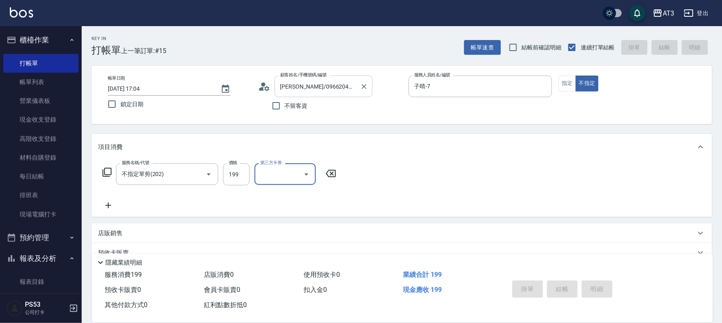
type input "[DATE] 17:39"
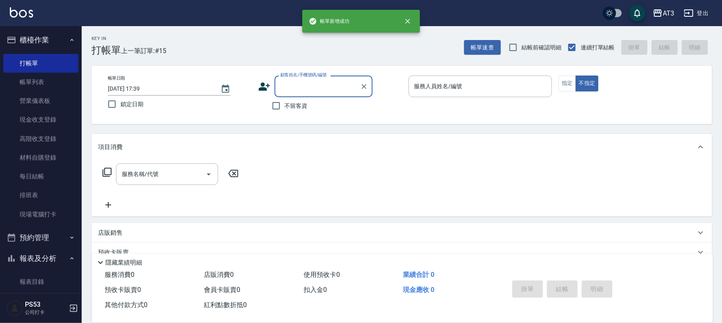
click at [327, 89] on input "顧客姓名/手機號碼/編號" at bounding box center [317, 86] width 78 height 14
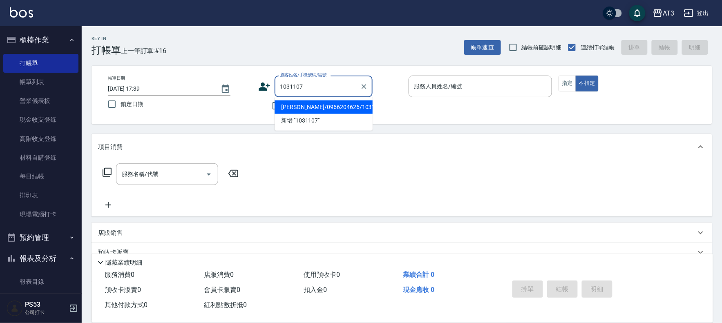
type input "[PERSON_NAME]/0966204626/1031107"
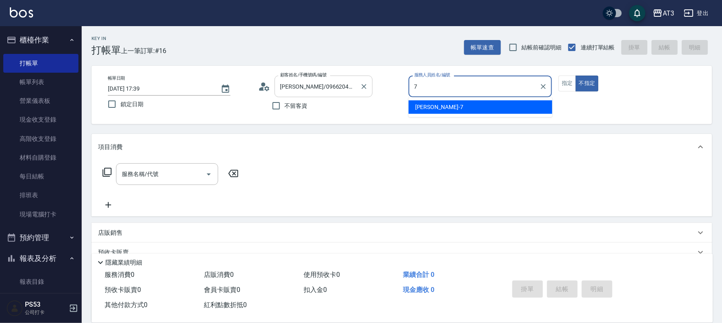
type input "子晴-7"
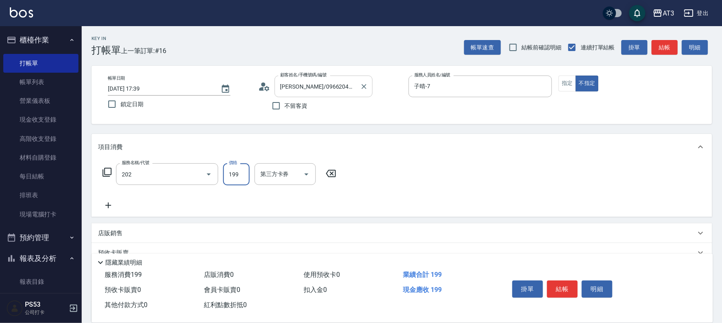
type input "不指定單剪(202)"
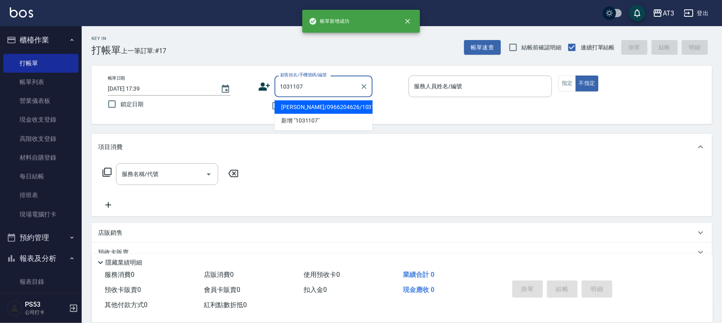
type input "[PERSON_NAME]/0966204626/1031107"
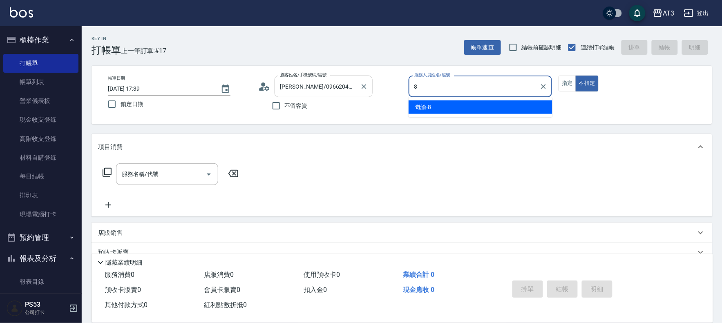
type input "岢諭-8"
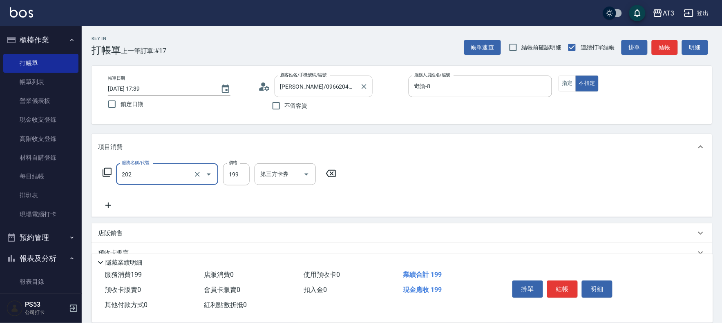
type input "不指定單剪(202)"
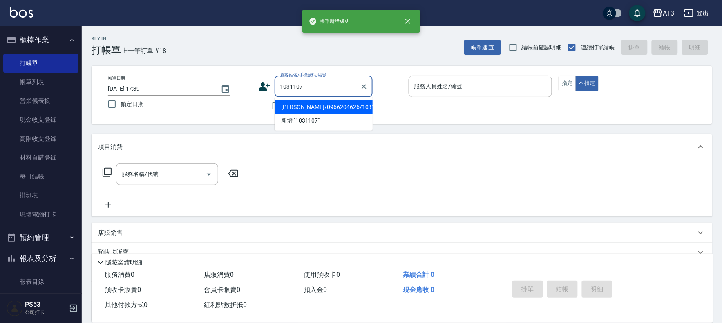
type input "[PERSON_NAME]/0966204626/1031107"
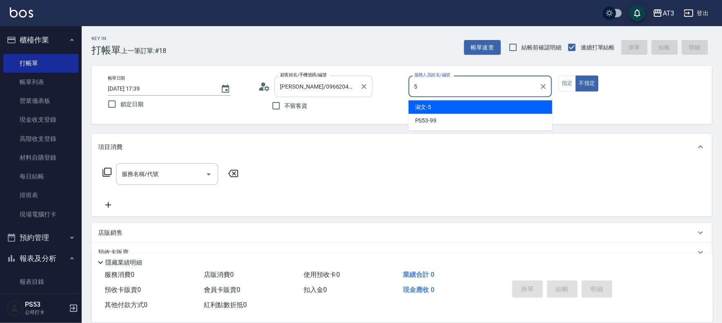
type input "淑文-5"
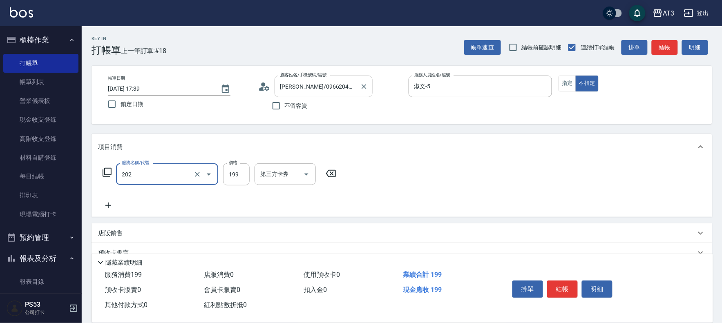
type input "不指定單剪(202)"
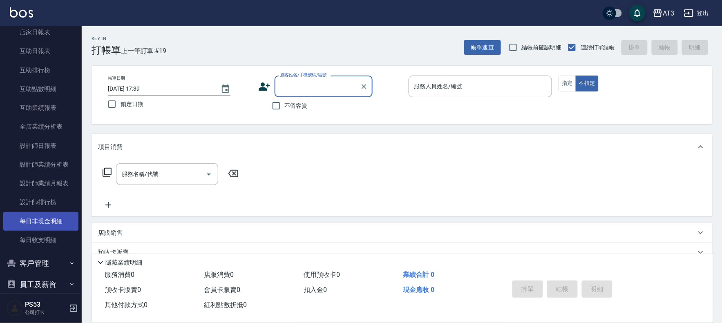
scroll to position [279, 0]
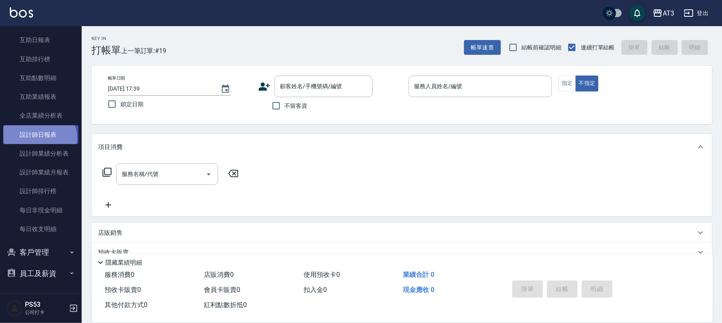
click at [38, 138] on link "設計師日報表" at bounding box center [40, 134] width 75 height 19
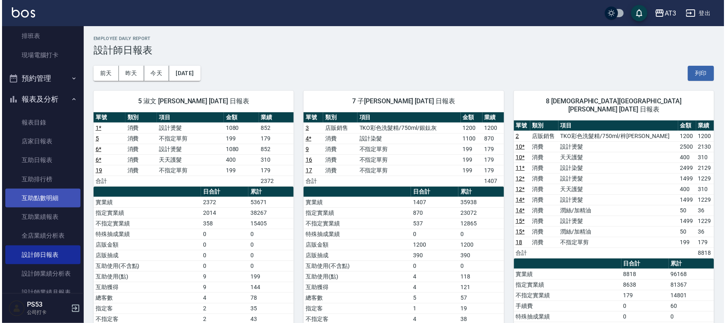
scroll to position [143, 0]
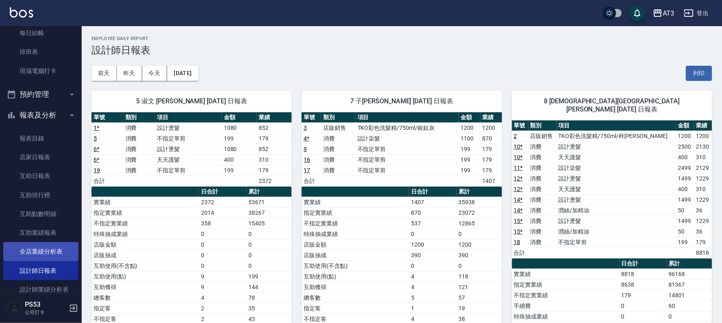
click at [43, 249] on link "全店業績分析表" at bounding box center [40, 251] width 75 height 19
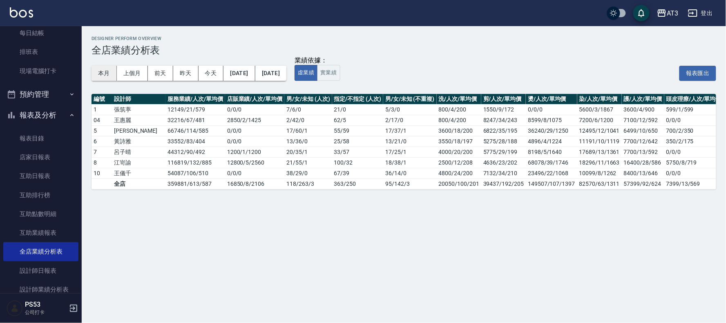
click at [94, 71] on button "本月" at bounding box center [103, 73] width 25 height 15
click at [40, 116] on button "報表及分析" at bounding box center [40, 115] width 75 height 21
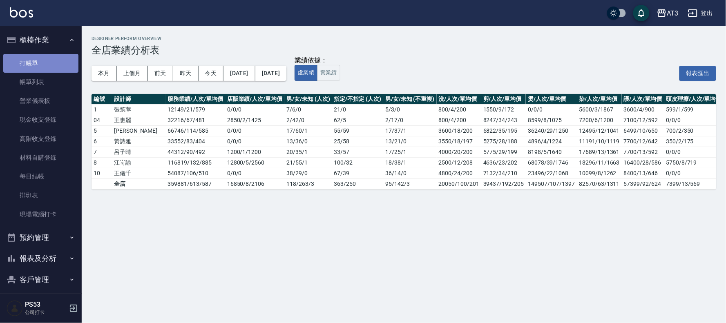
click at [50, 60] on link "打帳單" at bounding box center [40, 63] width 75 height 19
